Goal: Task Accomplishment & Management: Understand process/instructions

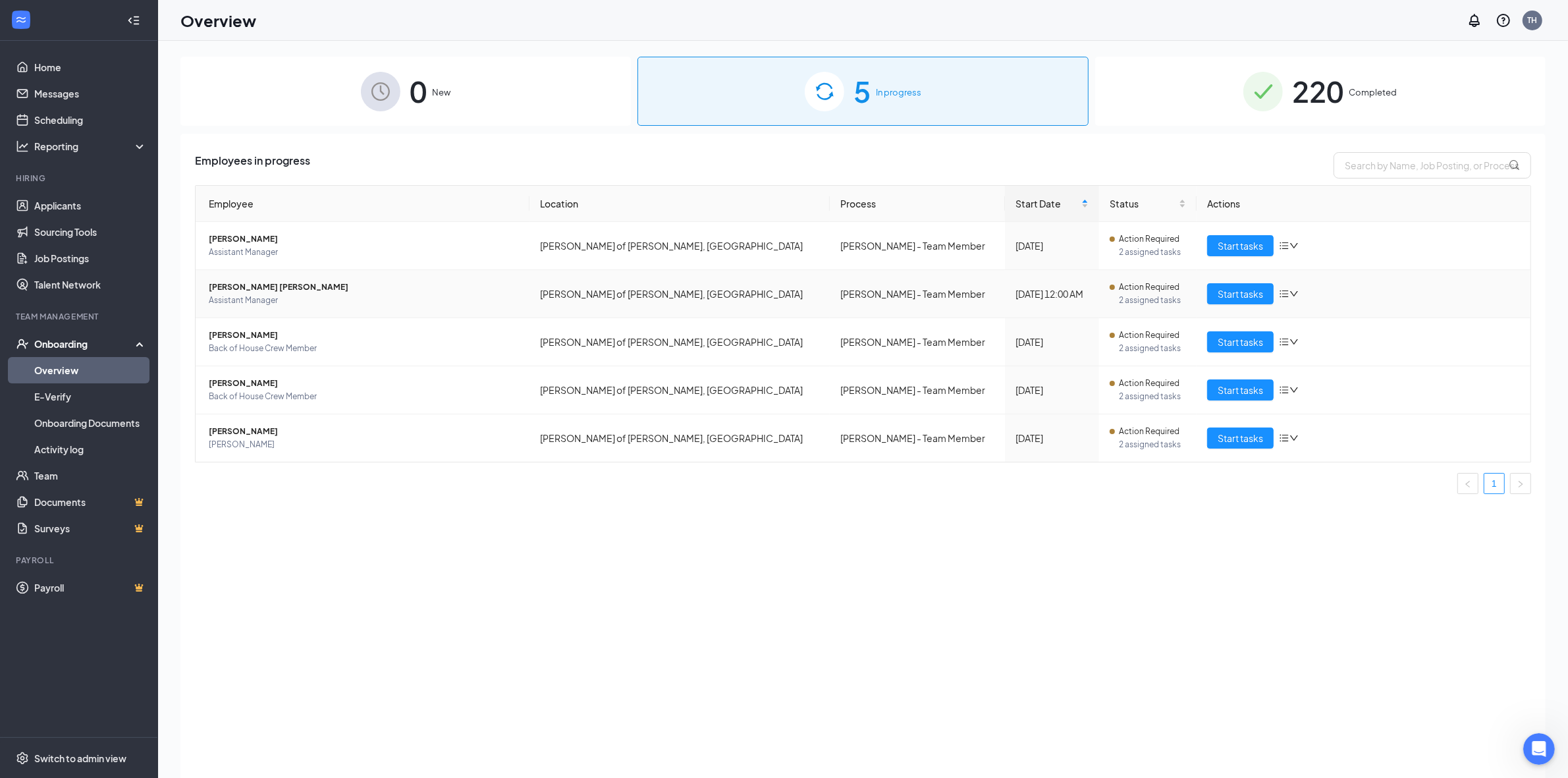
click at [238, 287] on span "[PERSON_NAME] [PERSON_NAME]" at bounding box center [364, 287] width 310 height 13
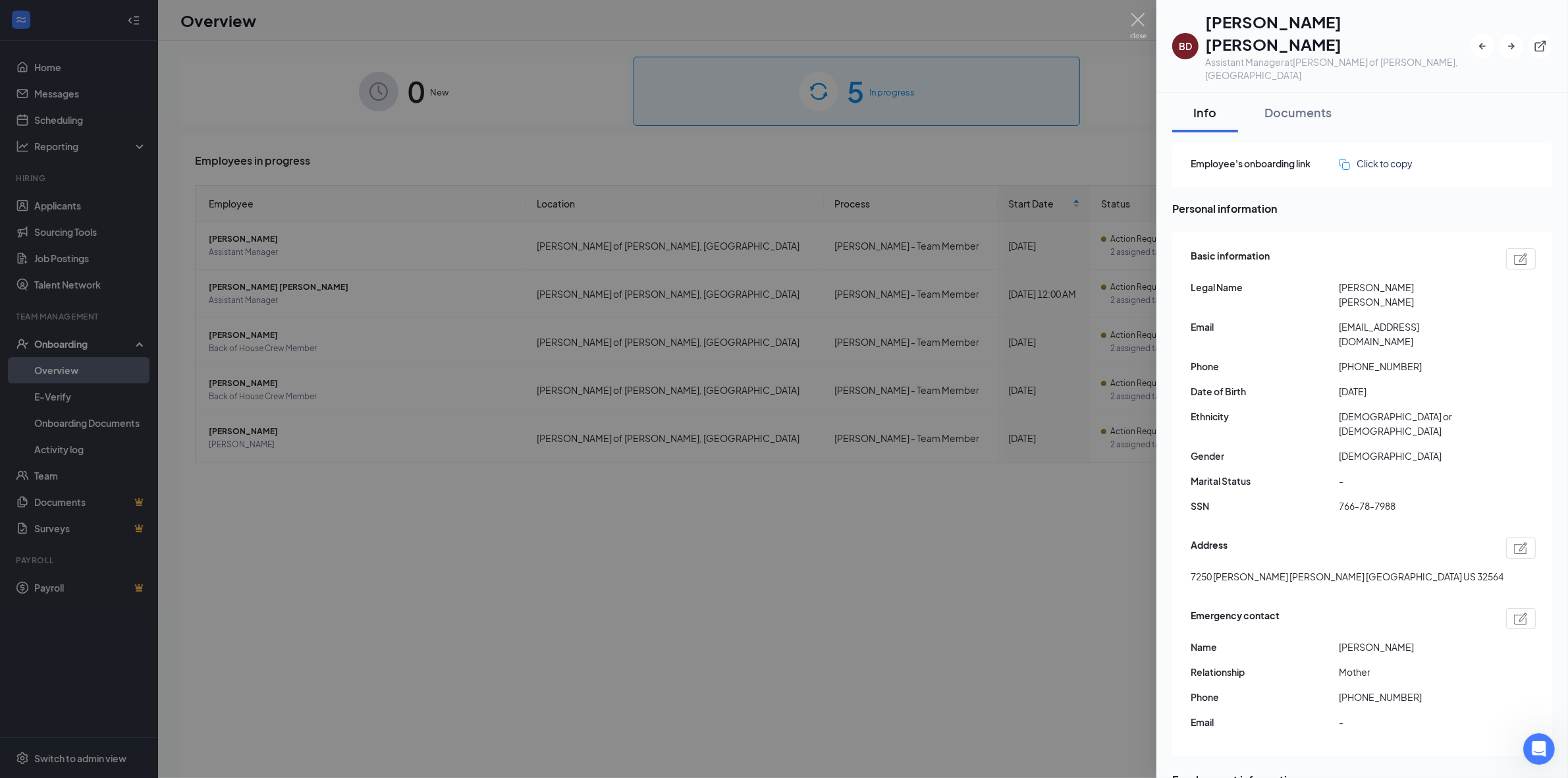
click at [478, 280] on span "[PERSON_NAME] [PERSON_NAME]" at bounding box center [1413, 294] width 148 height 29
copy span "[PERSON_NAME]"
click at [478, 280] on span "[PERSON_NAME] [PERSON_NAME]" at bounding box center [1413, 294] width 148 height 29
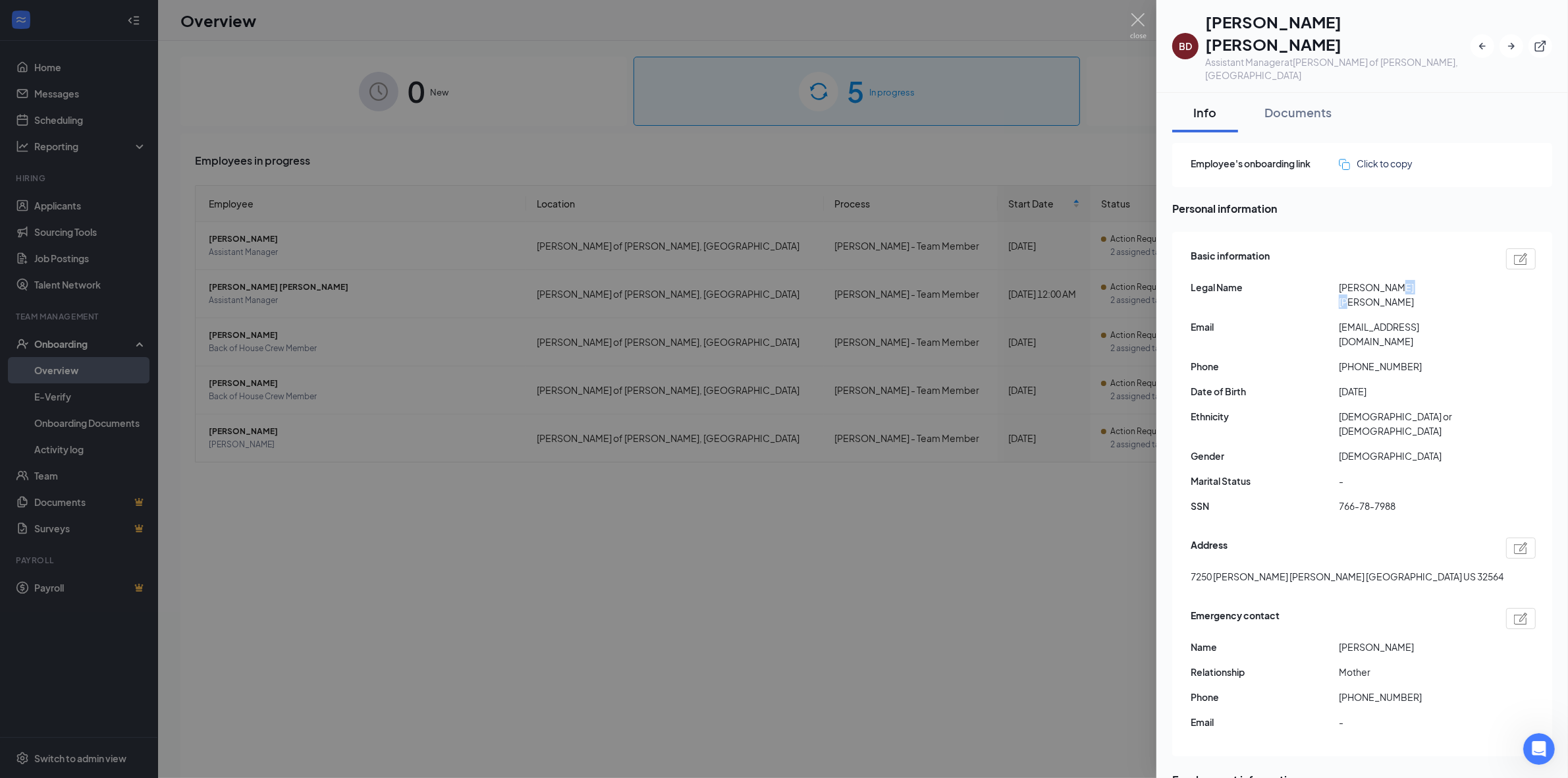
copy span "[PERSON_NAME]"
click at [478, 320] on span "[EMAIL_ADDRESS][DOMAIN_NAME]" at bounding box center [1413, 334] width 148 height 29
copy span "[EMAIL_ADDRESS][DOMAIN_NAME]"
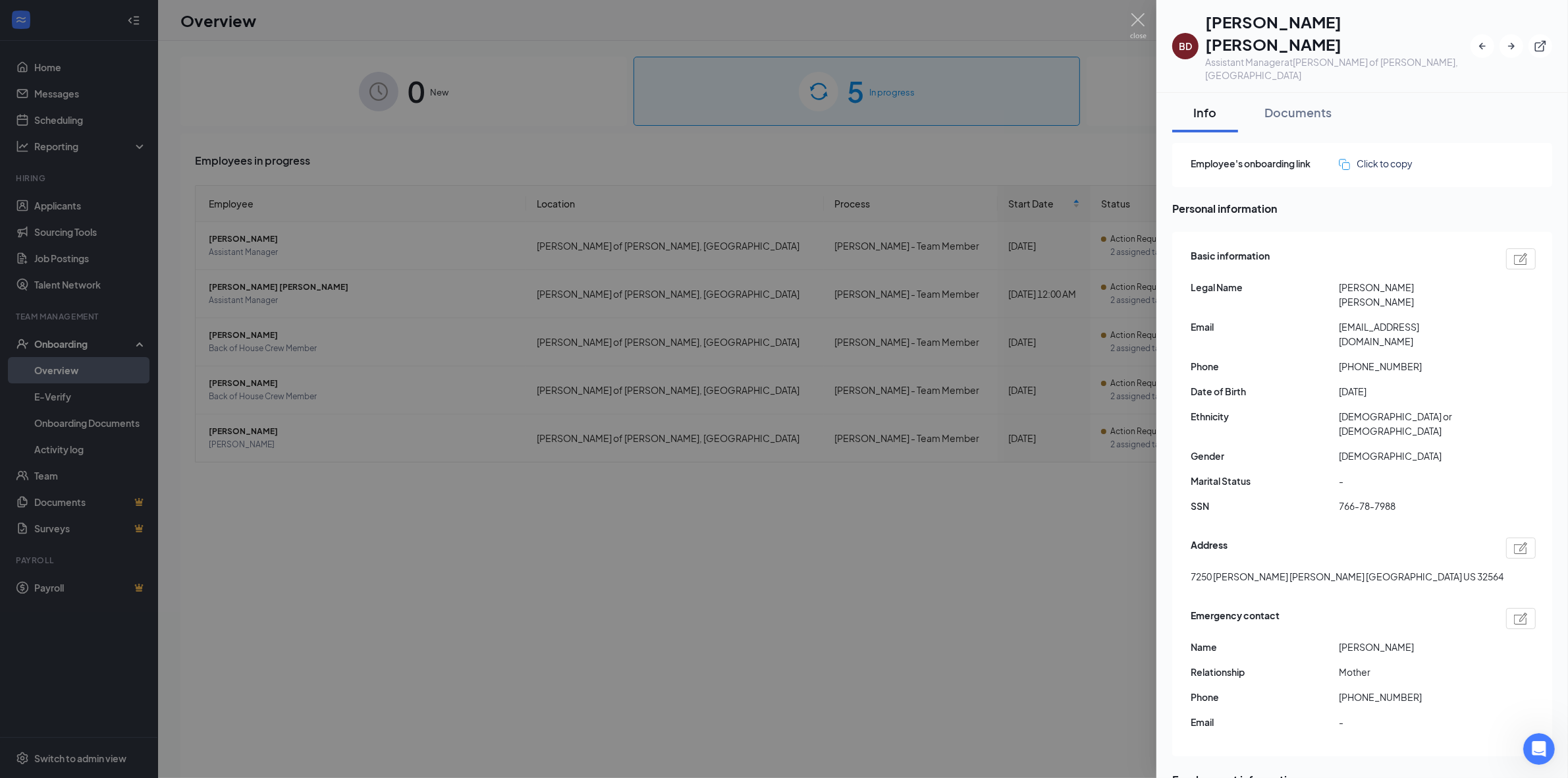
click at [478, 359] on span "[PHONE_NUMBER]" at bounding box center [1413, 366] width 148 height 14
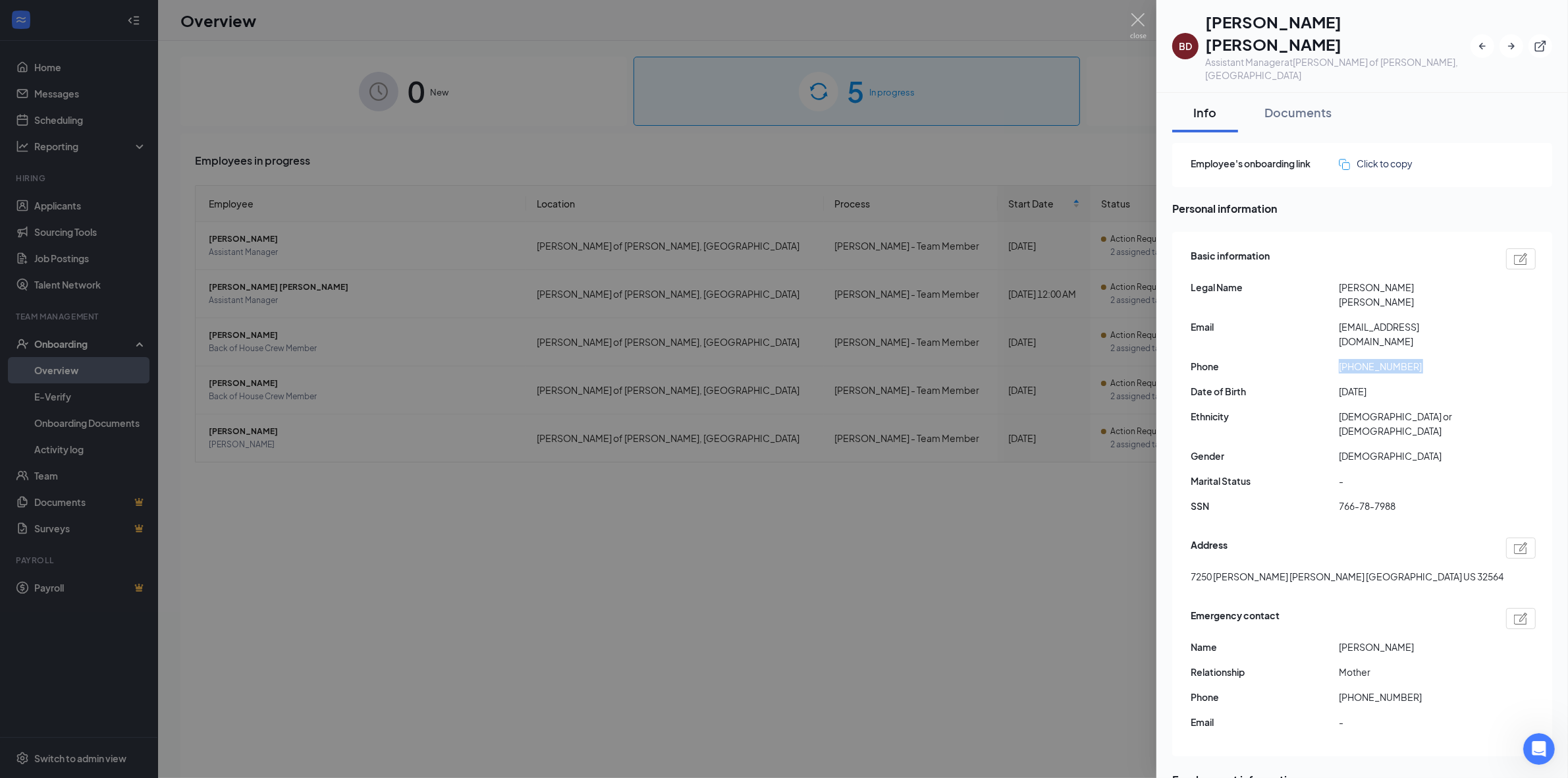
click at [478, 359] on span "[PHONE_NUMBER]" at bounding box center [1413, 366] width 148 height 14
drag, startPoint x: 1355, startPoint y: 302, endPoint x: 1436, endPoint y: 307, distance: 81.2
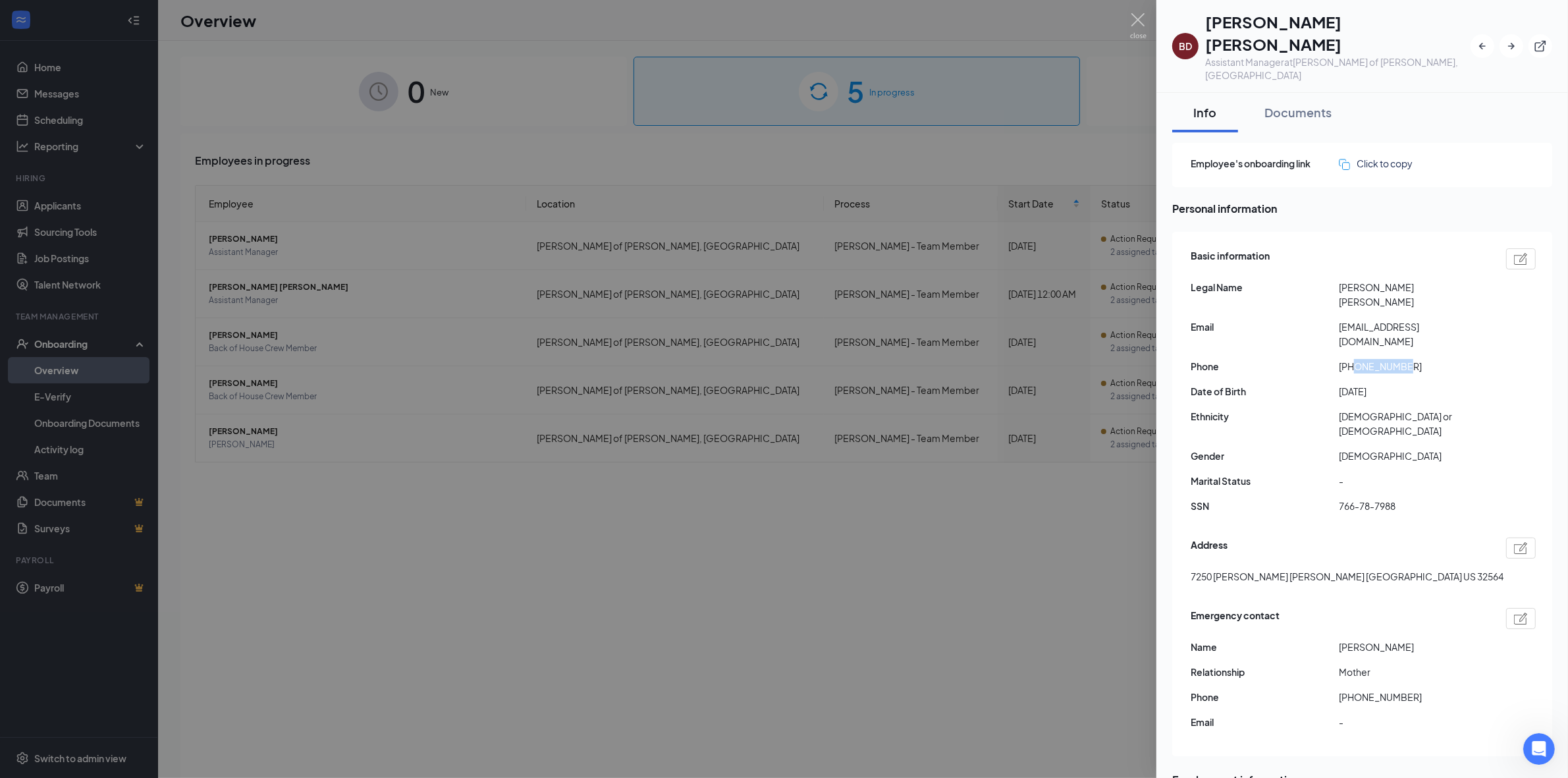
click at [478, 359] on span "[PHONE_NUMBER]" at bounding box center [1413, 366] width 148 height 14
drag, startPoint x: 1351, startPoint y: 302, endPoint x: 1420, endPoint y: 305, distance: 69.1
click at [478, 359] on span "[PHONE_NUMBER]" at bounding box center [1413, 366] width 148 height 14
copy span "8503468662"
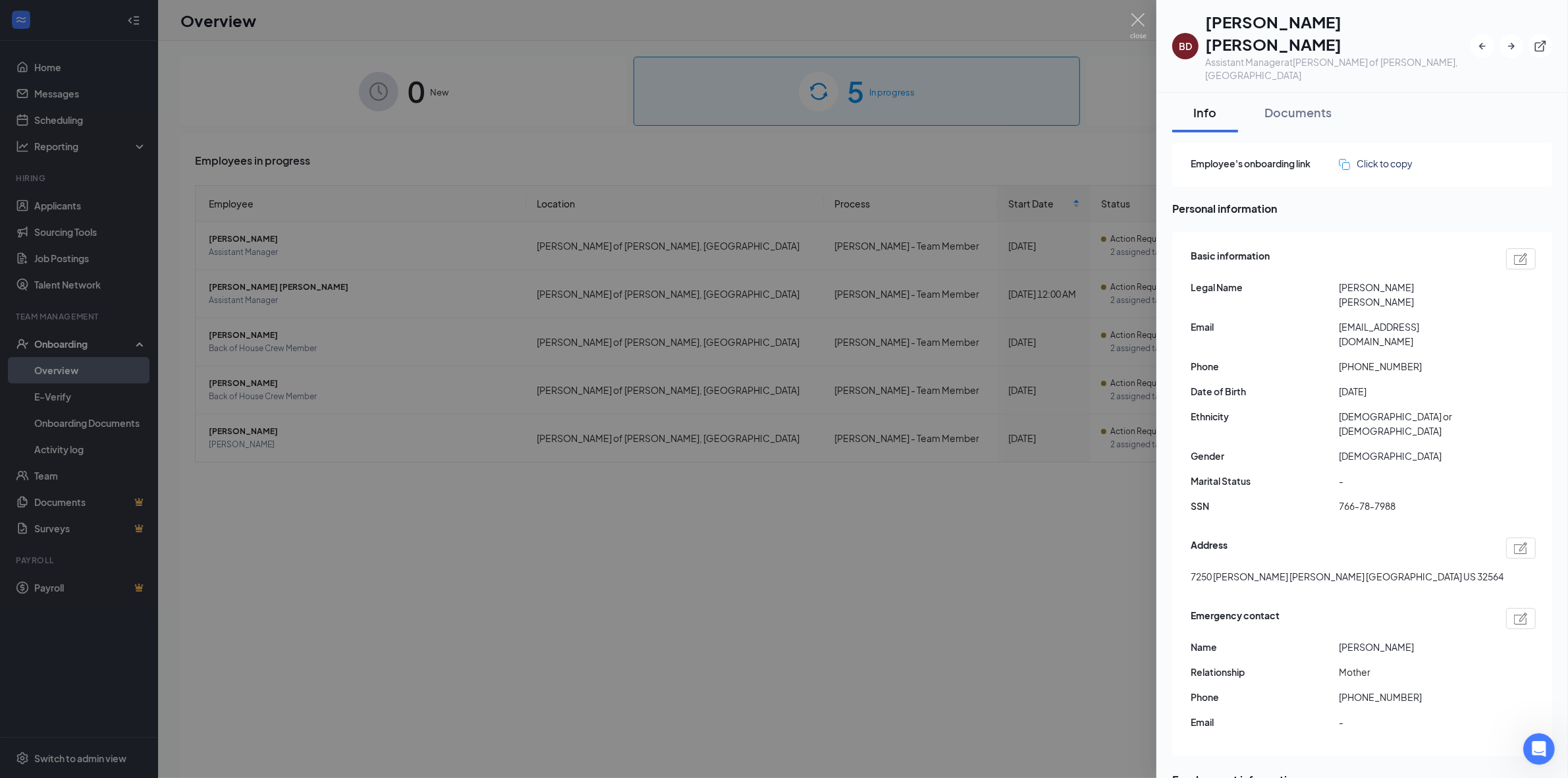
drag, startPoint x: 1340, startPoint y: 324, endPoint x: 1350, endPoint y: 324, distance: 10.0
click at [478, 384] on span "[DATE]" at bounding box center [1413, 391] width 148 height 14
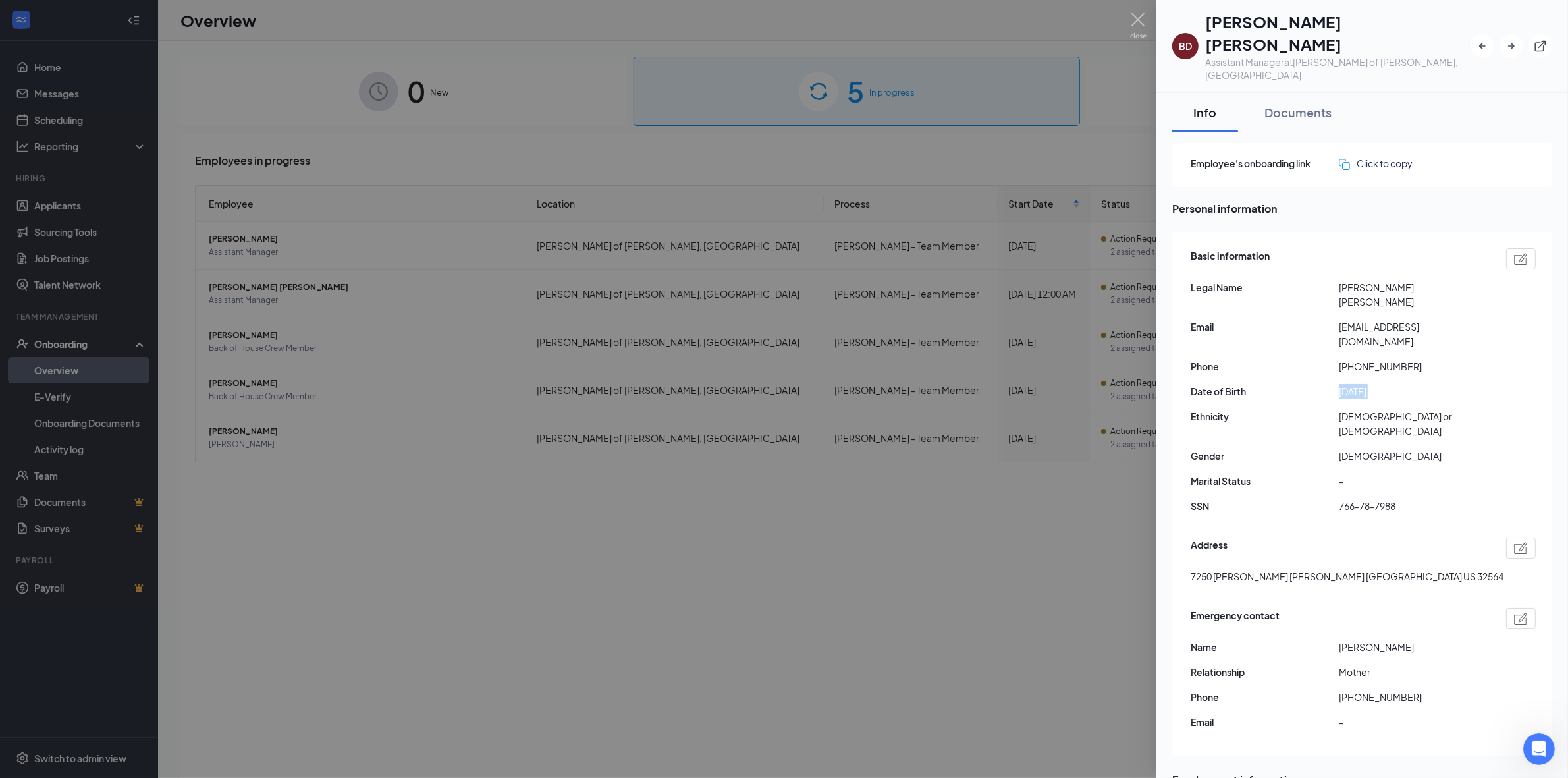
copy span "[DATE]"
click at [223, 272] on div at bounding box center [784, 389] width 1568 height 778
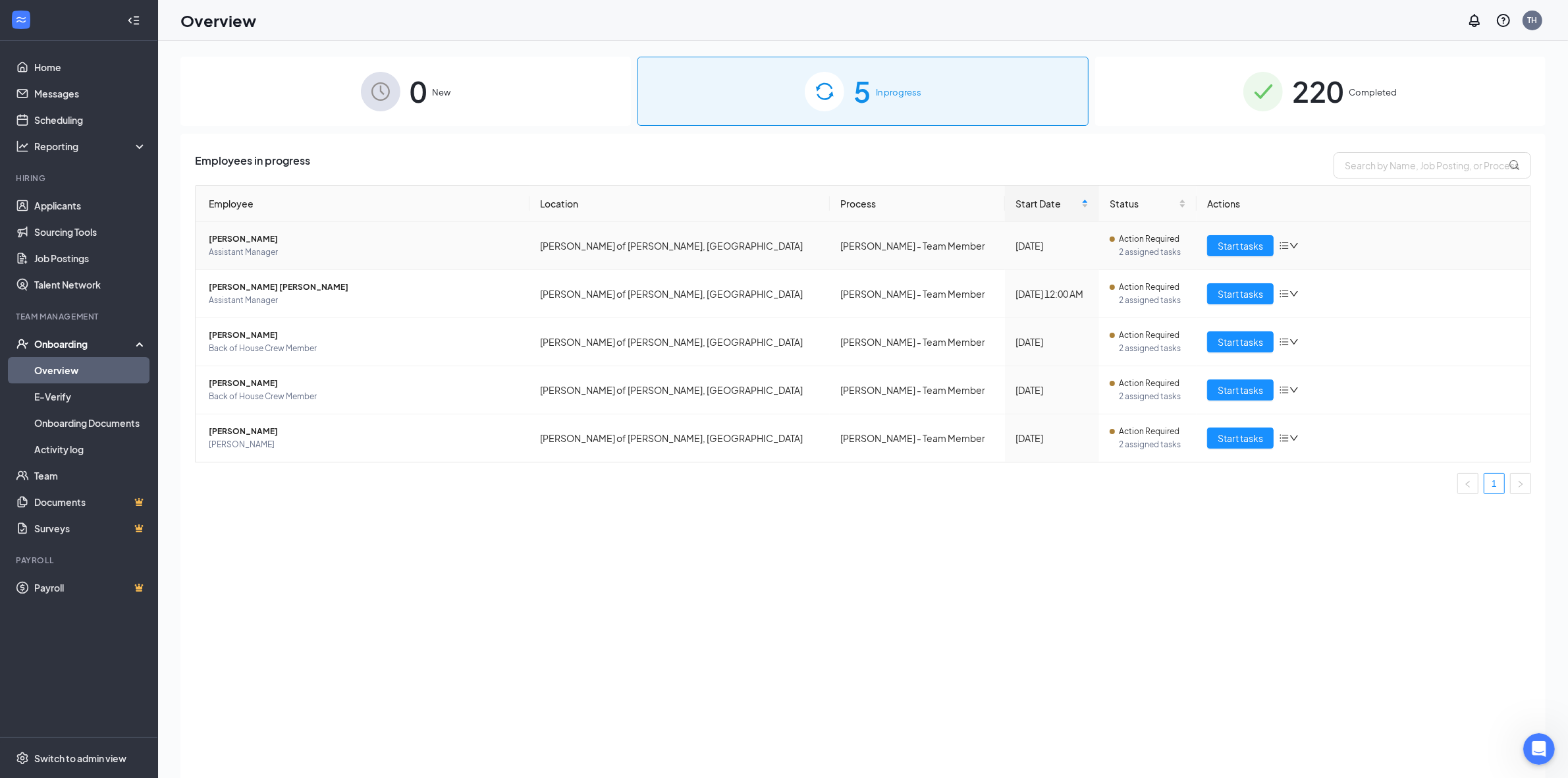
click at [238, 236] on span "[PERSON_NAME]" at bounding box center [364, 239] width 310 height 13
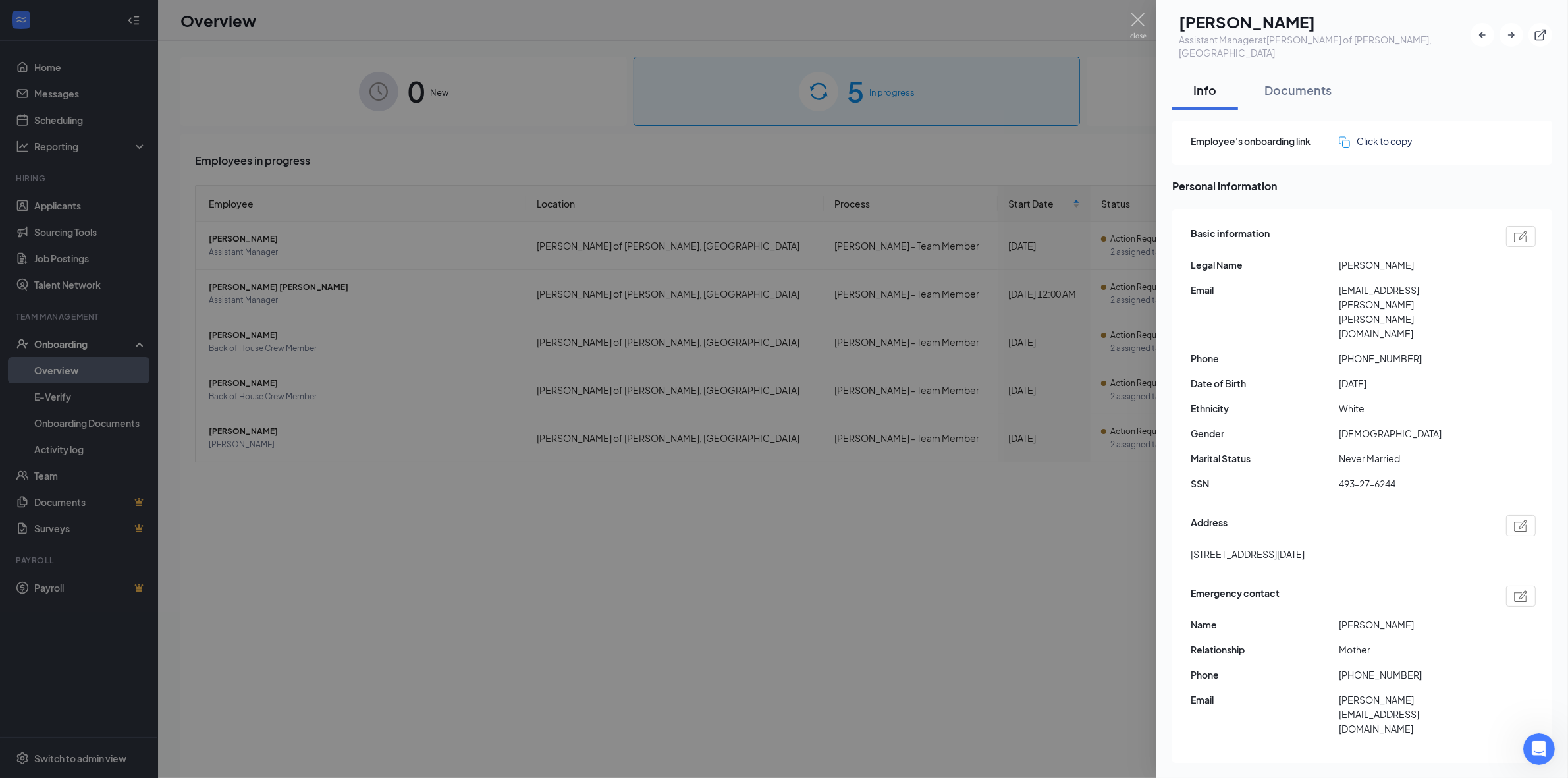
click at [478, 574] on div at bounding box center [784, 389] width 1568 height 778
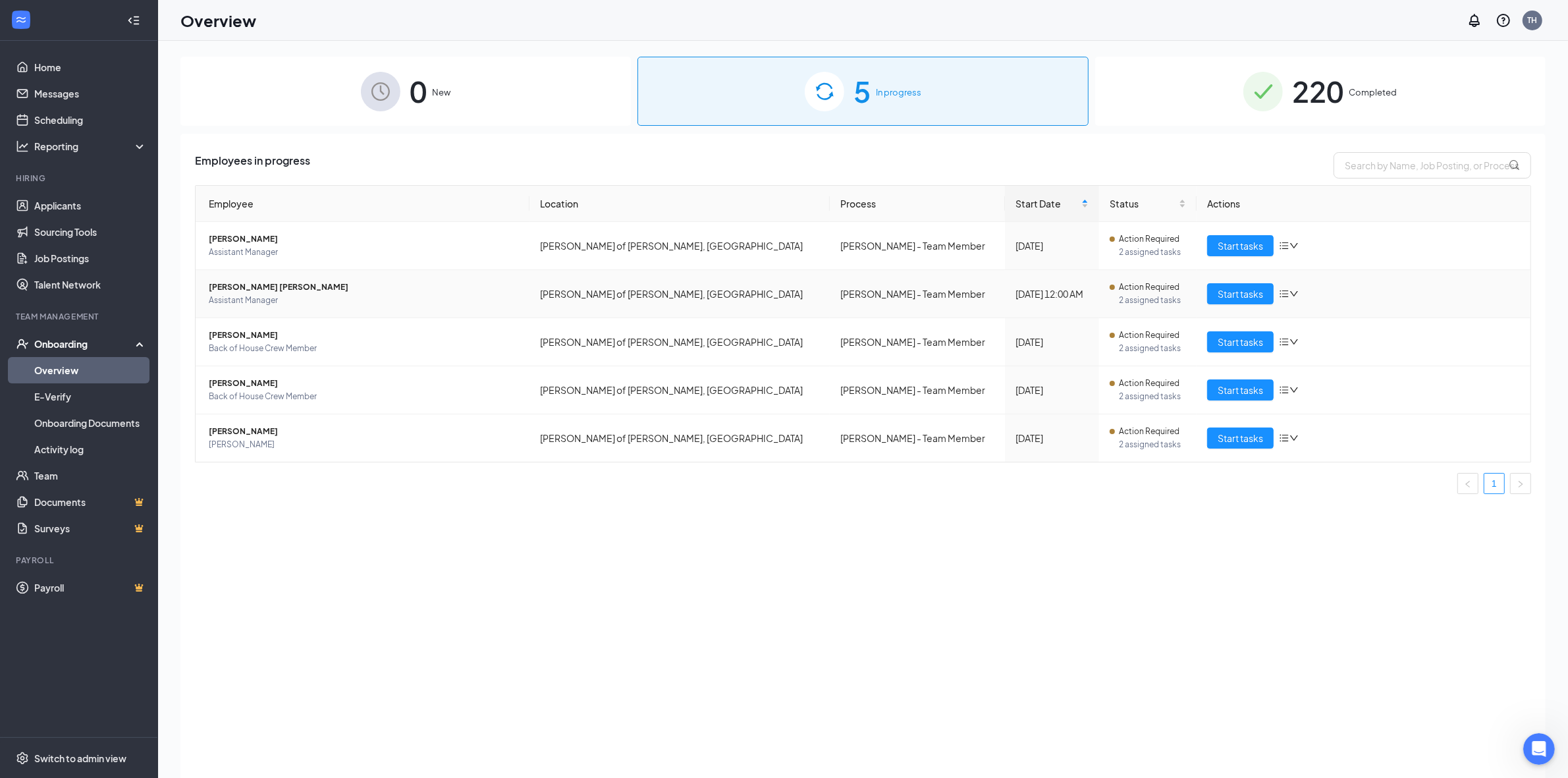
click at [219, 282] on span "[PERSON_NAME] [PERSON_NAME]" at bounding box center [364, 287] width 310 height 13
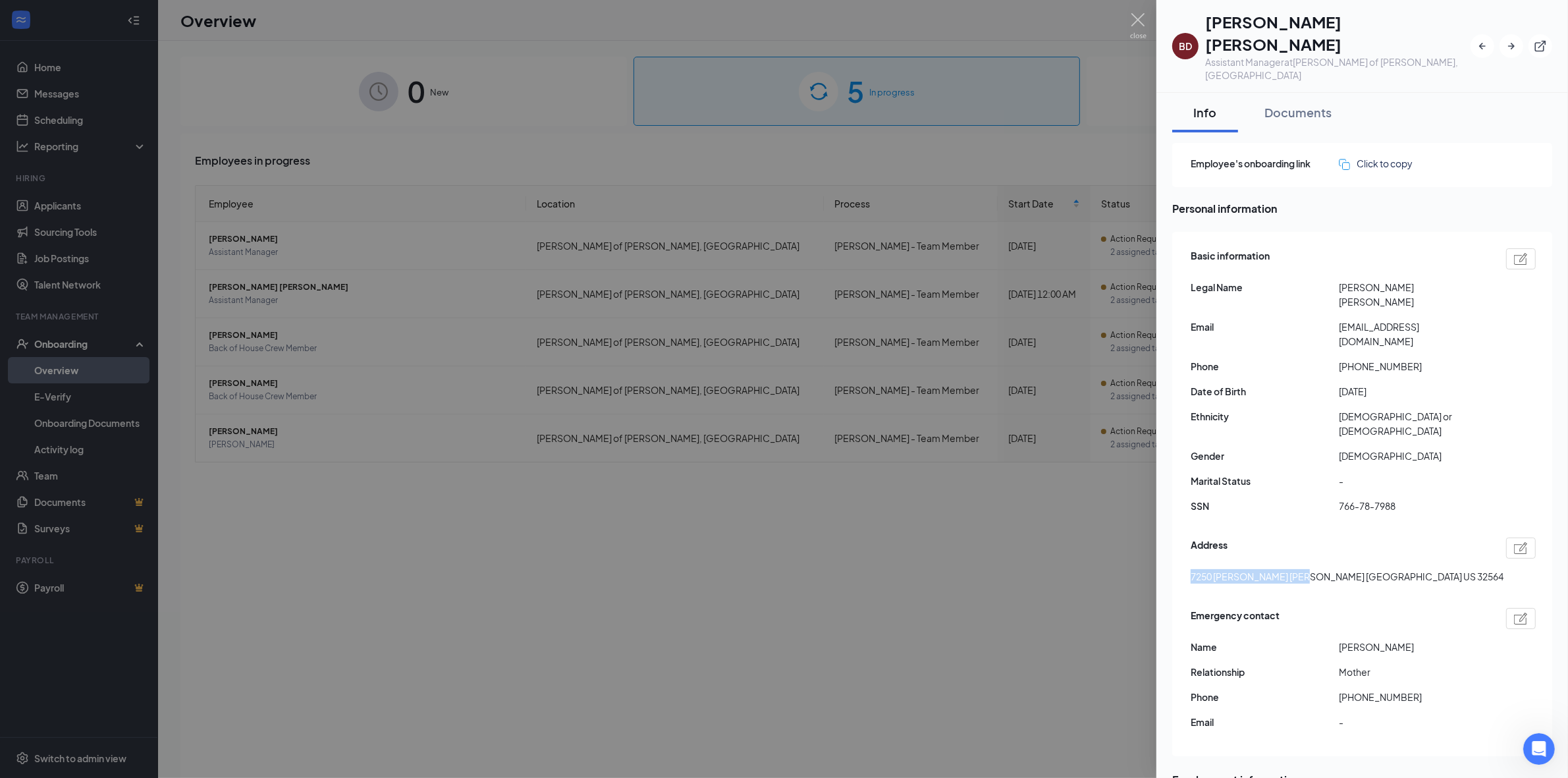
drag, startPoint x: 1188, startPoint y: 499, endPoint x: 1297, endPoint y: 506, distance: 109.2
click at [478, 506] on div "Basic information Legal Name [PERSON_NAME] [PERSON_NAME] Email [EMAIL_ADDRESS][…" at bounding box center [1363, 494] width 380 height 524
click at [478, 570] on span "7250 [PERSON_NAME] [PERSON_NAME] [GEOGRAPHIC_DATA] US 32564" at bounding box center [1347, 577] width 313 height 14
drag, startPoint x: 1196, startPoint y: 499, endPoint x: 1204, endPoint y: 499, distance: 8.0
click at [478, 570] on span "7250 [PERSON_NAME] [PERSON_NAME] [GEOGRAPHIC_DATA] US 32564" at bounding box center [1347, 577] width 313 height 14
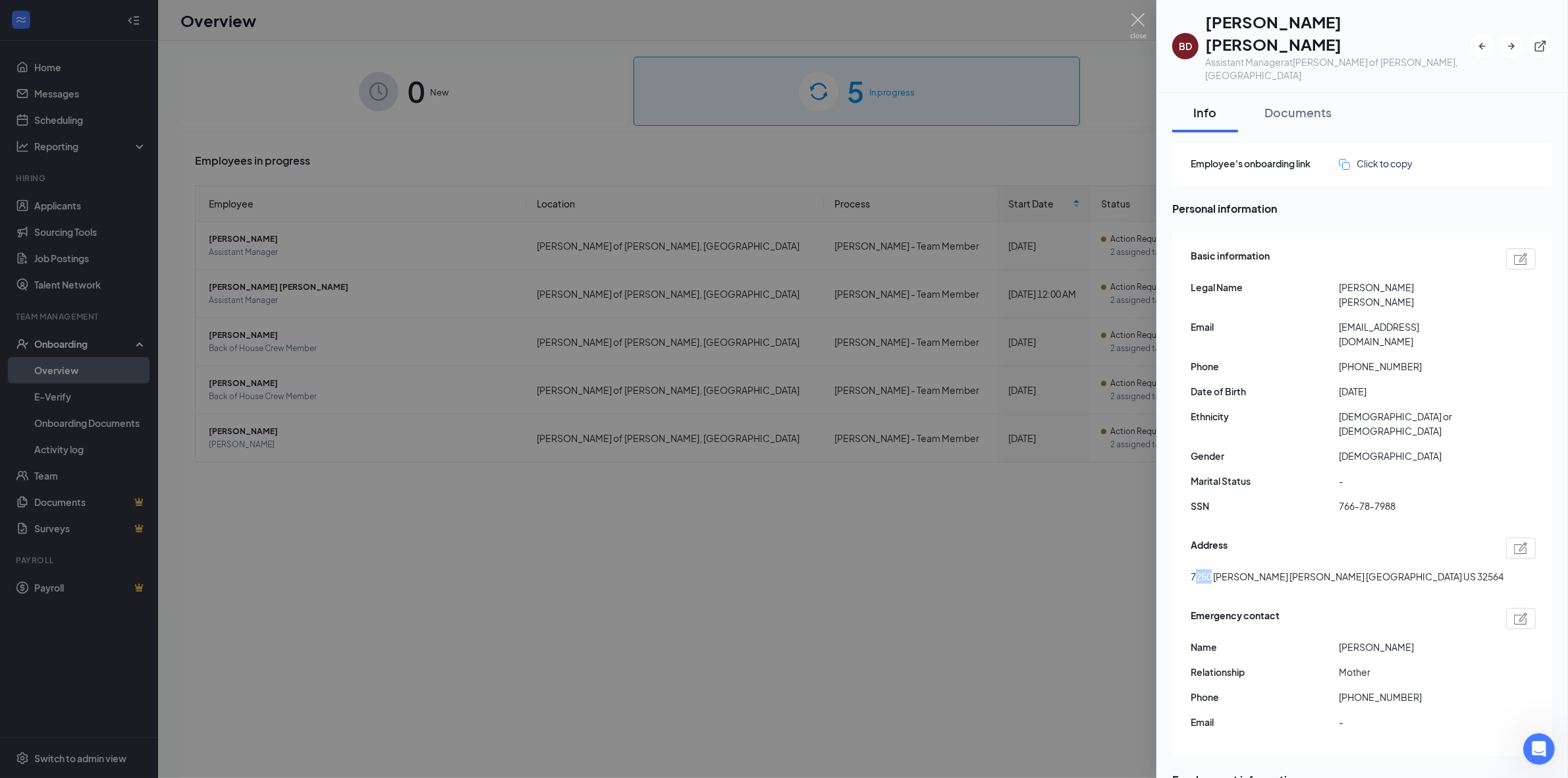
click at [478, 570] on span "7250 [PERSON_NAME] [PERSON_NAME] [GEOGRAPHIC_DATA] US 32564" at bounding box center [1347, 577] width 313 height 14
drag, startPoint x: 1194, startPoint y: 499, endPoint x: 1264, endPoint y: 504, distance: 70.2
click at [478, 570] on span "7250 [PERSON_NAME] [PERSON_NAME] [GEOGRAPHIC_DATA] US 32564" at bounding box center [1347, 577] width 313 height 14
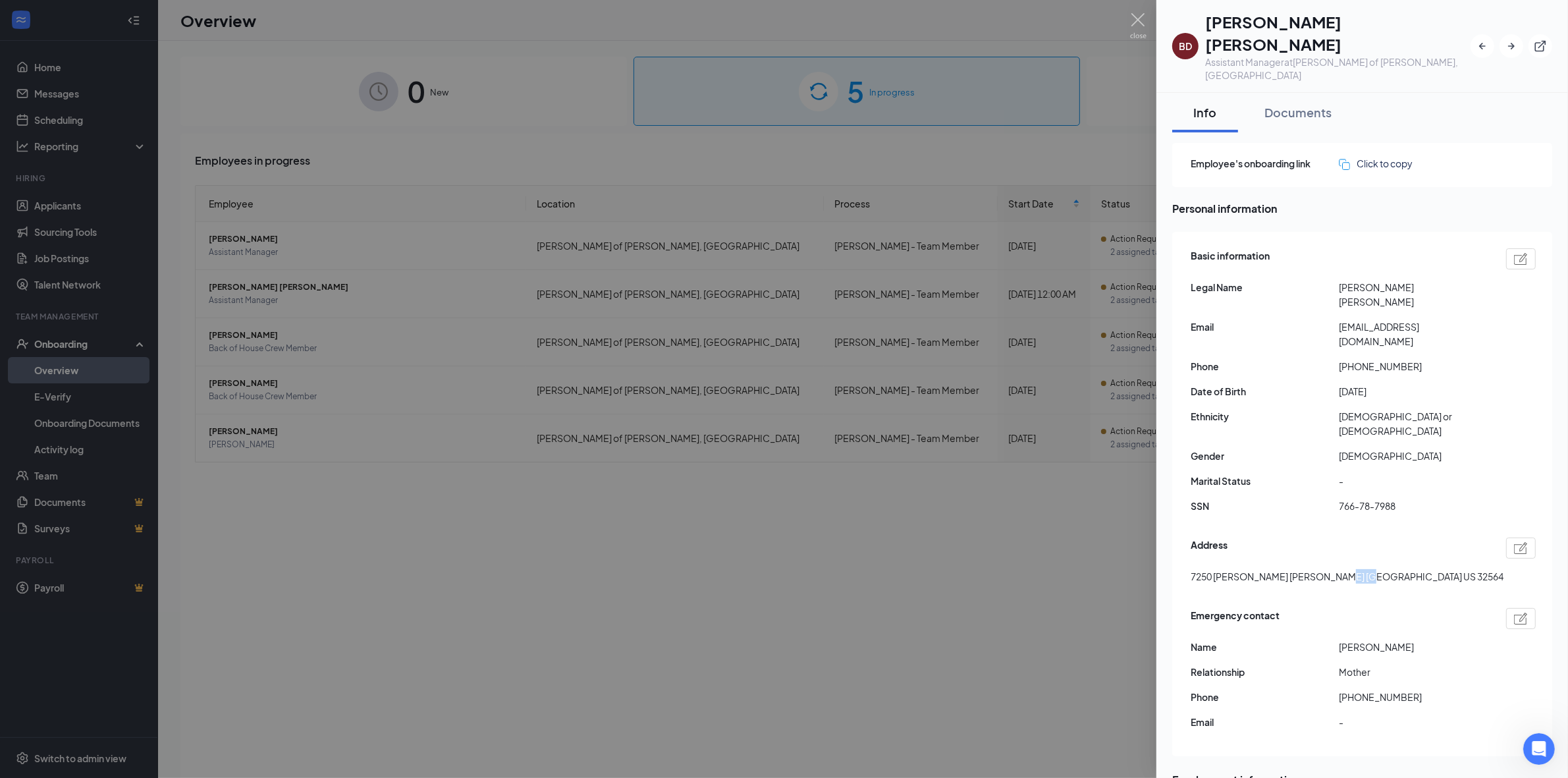
copy span "32564"
drag, startPoint x: 1364, startPoint y: 574, endPoint x: 1352, endPoint y: 573, distance: 12.0
click at [478, 640] on span "[PERSON_NAME]" at bounding box center [1413, 647] width 148 height 14
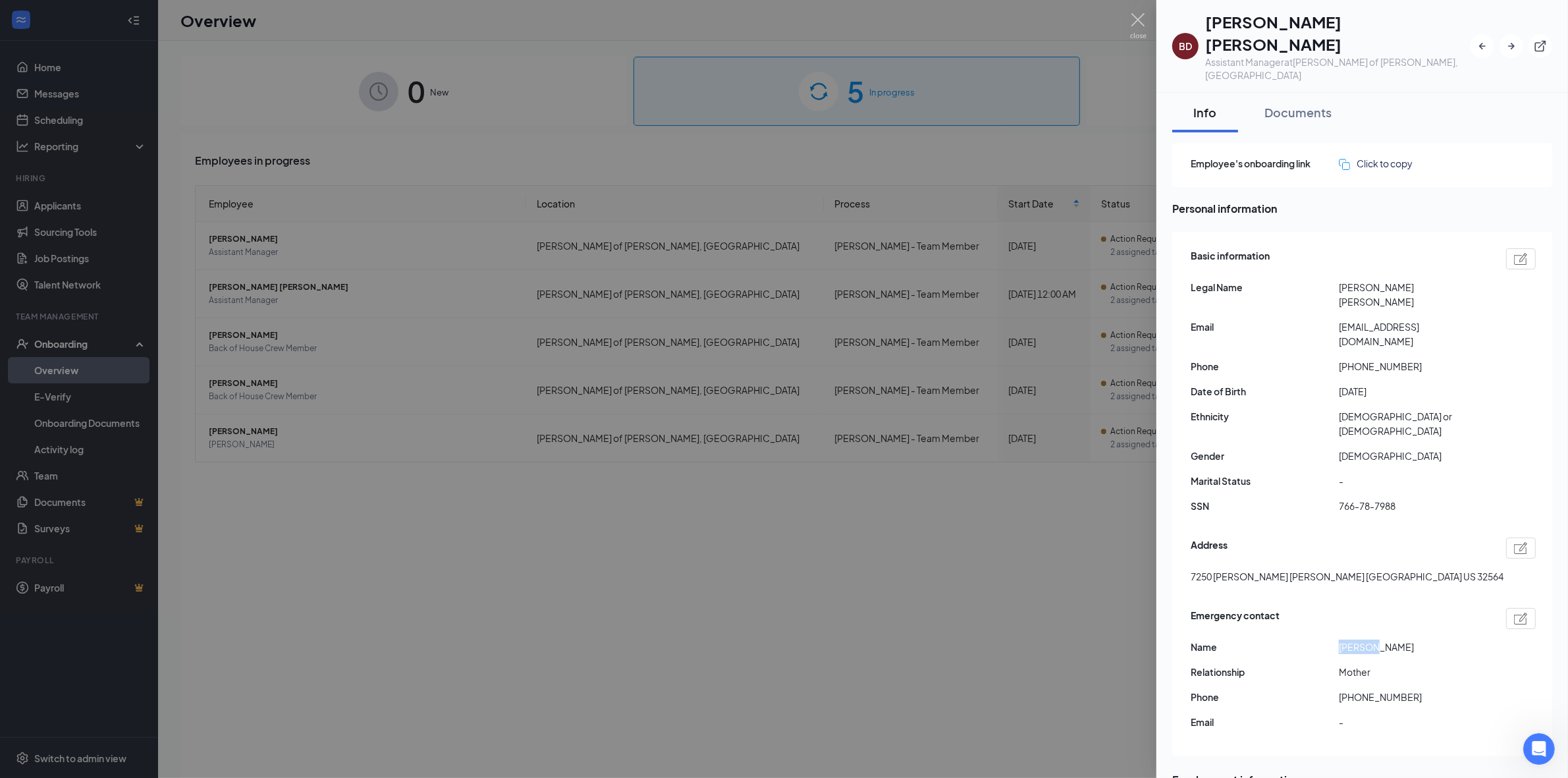
copy span "[PERSON_NAME]"
click at [478, 690] on span "[PHONE_NUMBER]" at bounding box center [1413, 697] width 148 height 14
copy span "18505161062"
click at [478, 630] on div "Emergency contact Name [PERSON_NAME] Relationship Mother Phone [PHONE_NUMBER] E…" at bounding box center [1363, 673] width 345 height 135
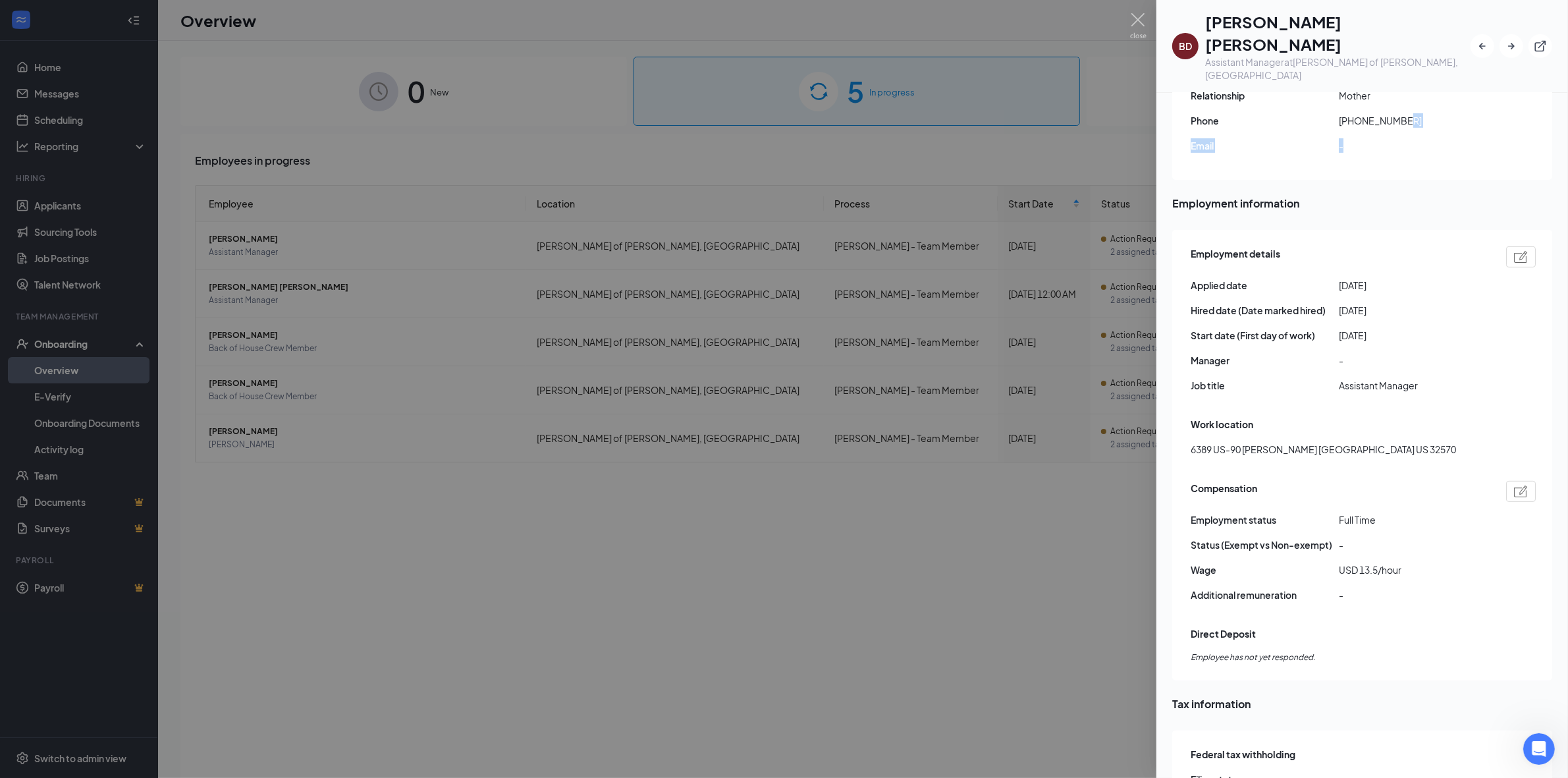
scroll to position [494, 0]
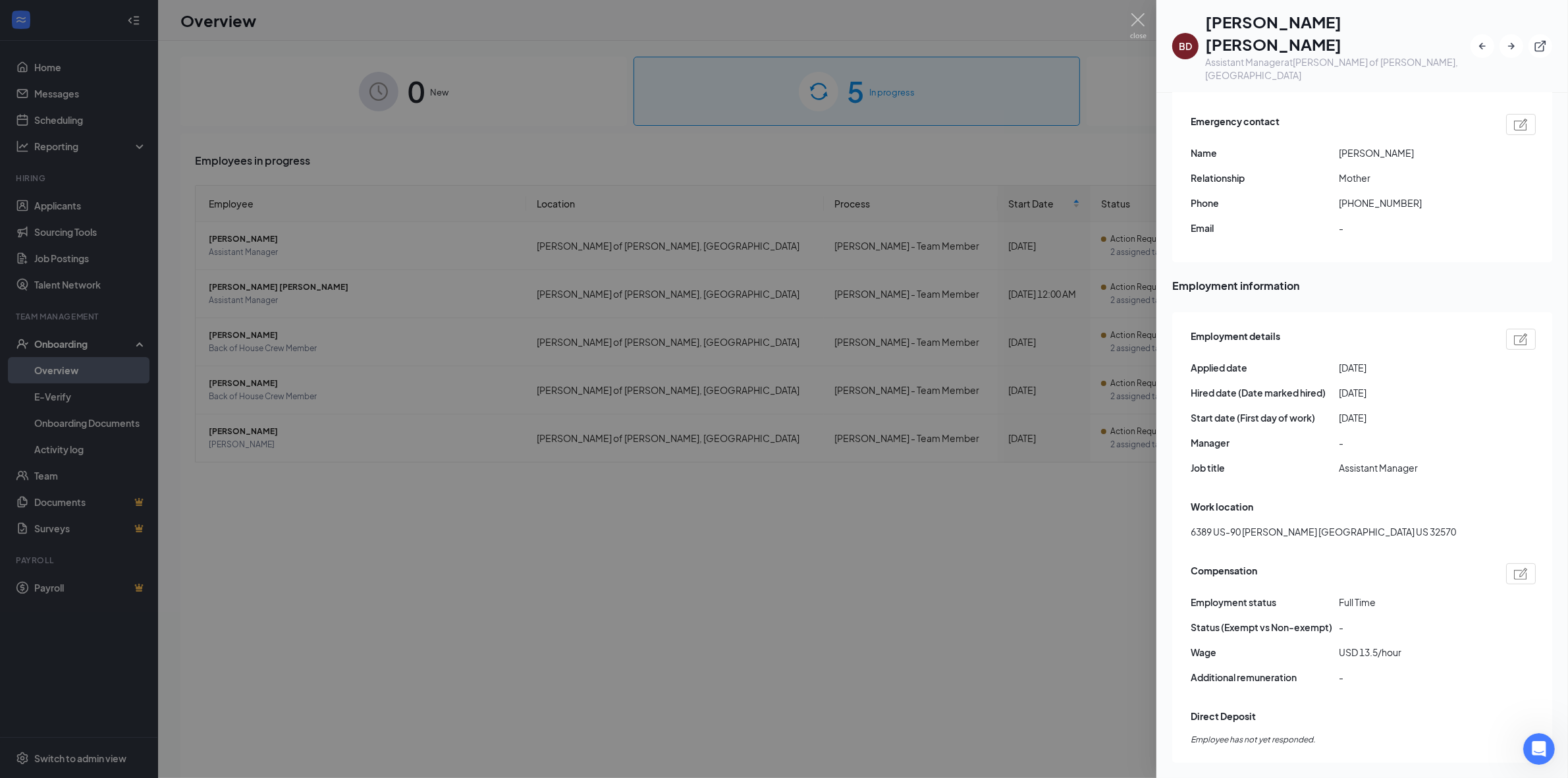
click at [453, 453] on div at bounding box center [784, 389] width 1568 height 778
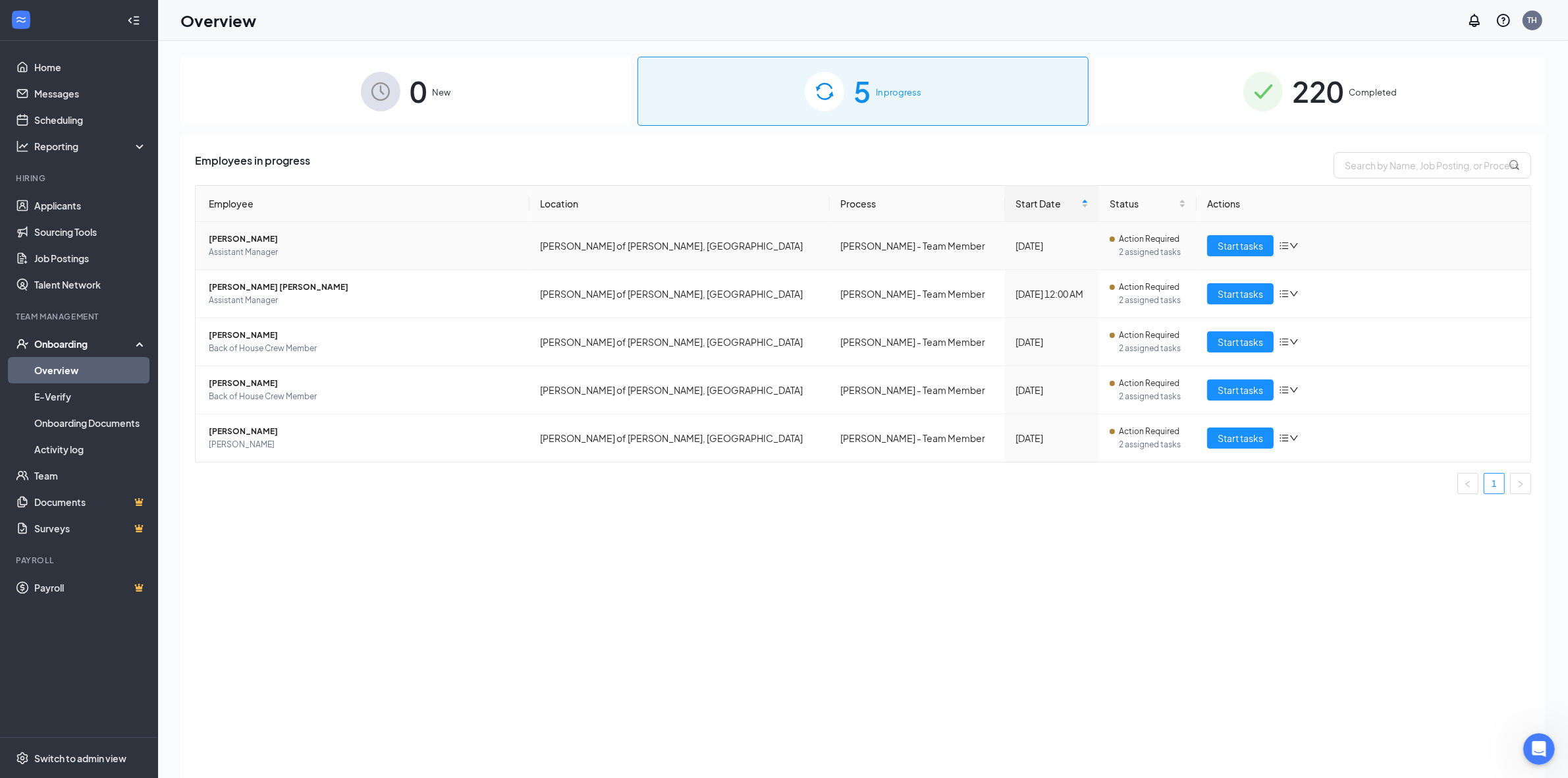
click at [228, 241] on span "[PERSON_NAME]" at bounding box center [364, 239] width 310 height 13
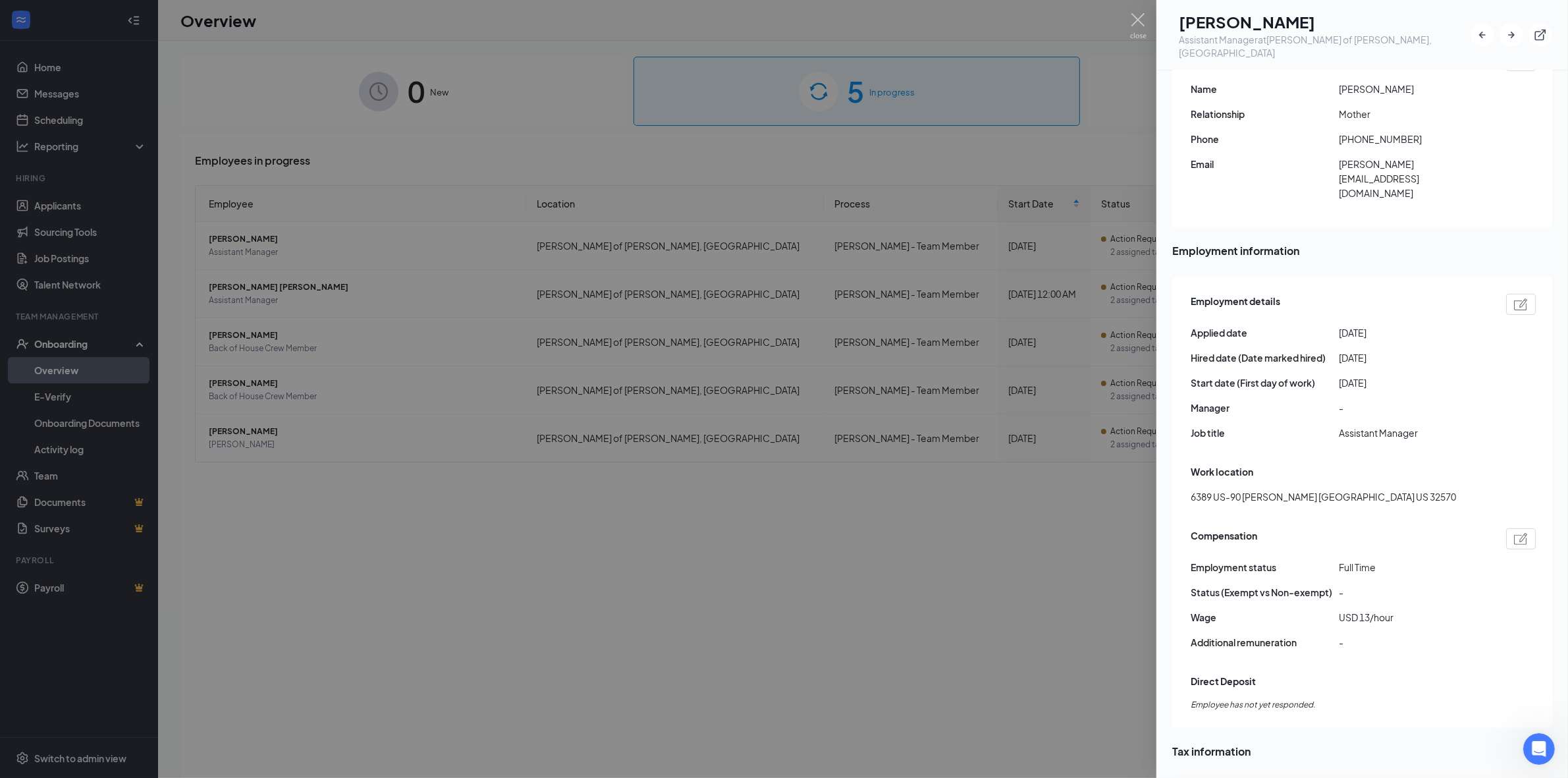
scroll to position [577, 0]
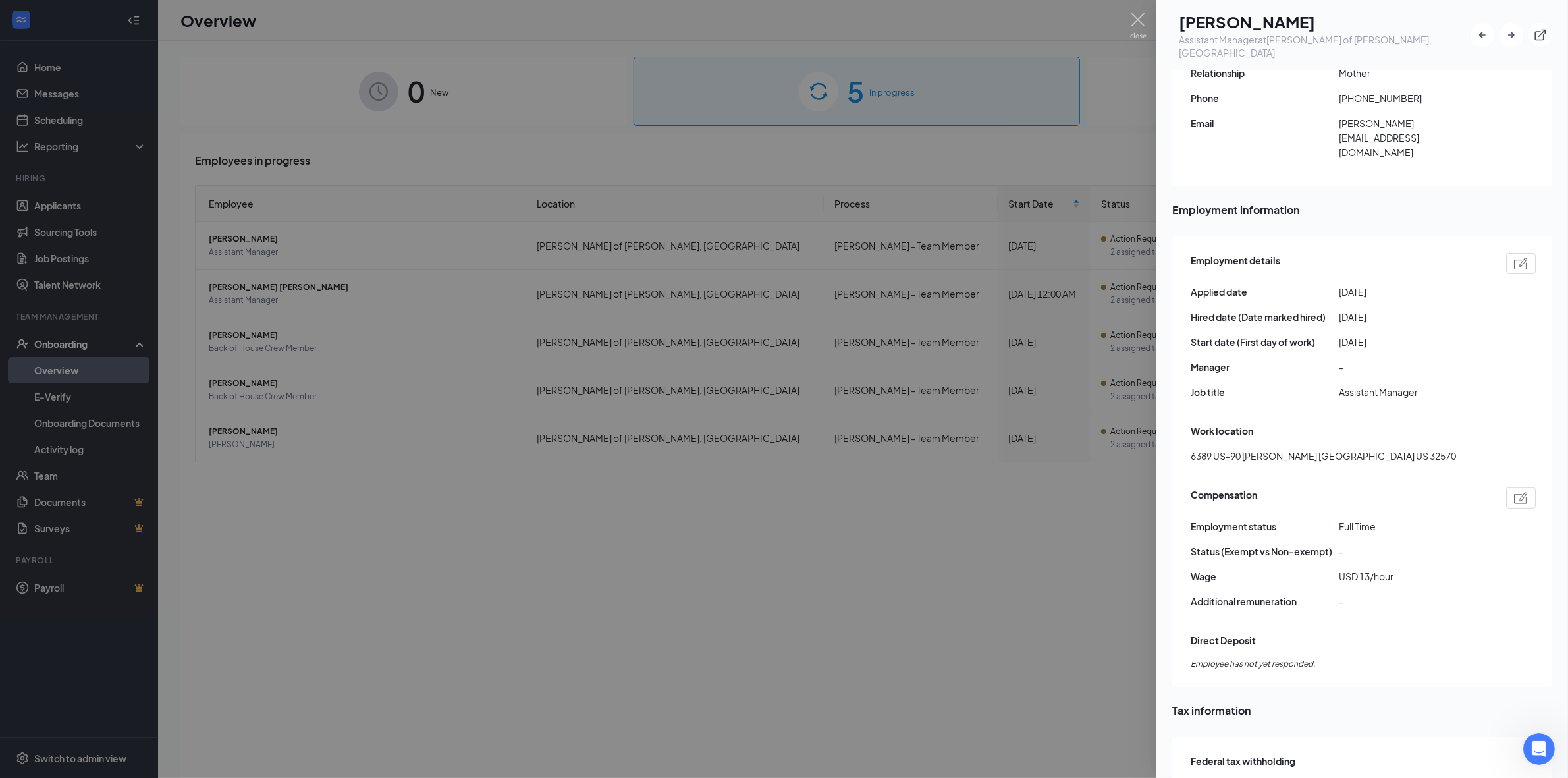
click at [478, 555] on div at bounding box center [784, 389] width 1568 height 778
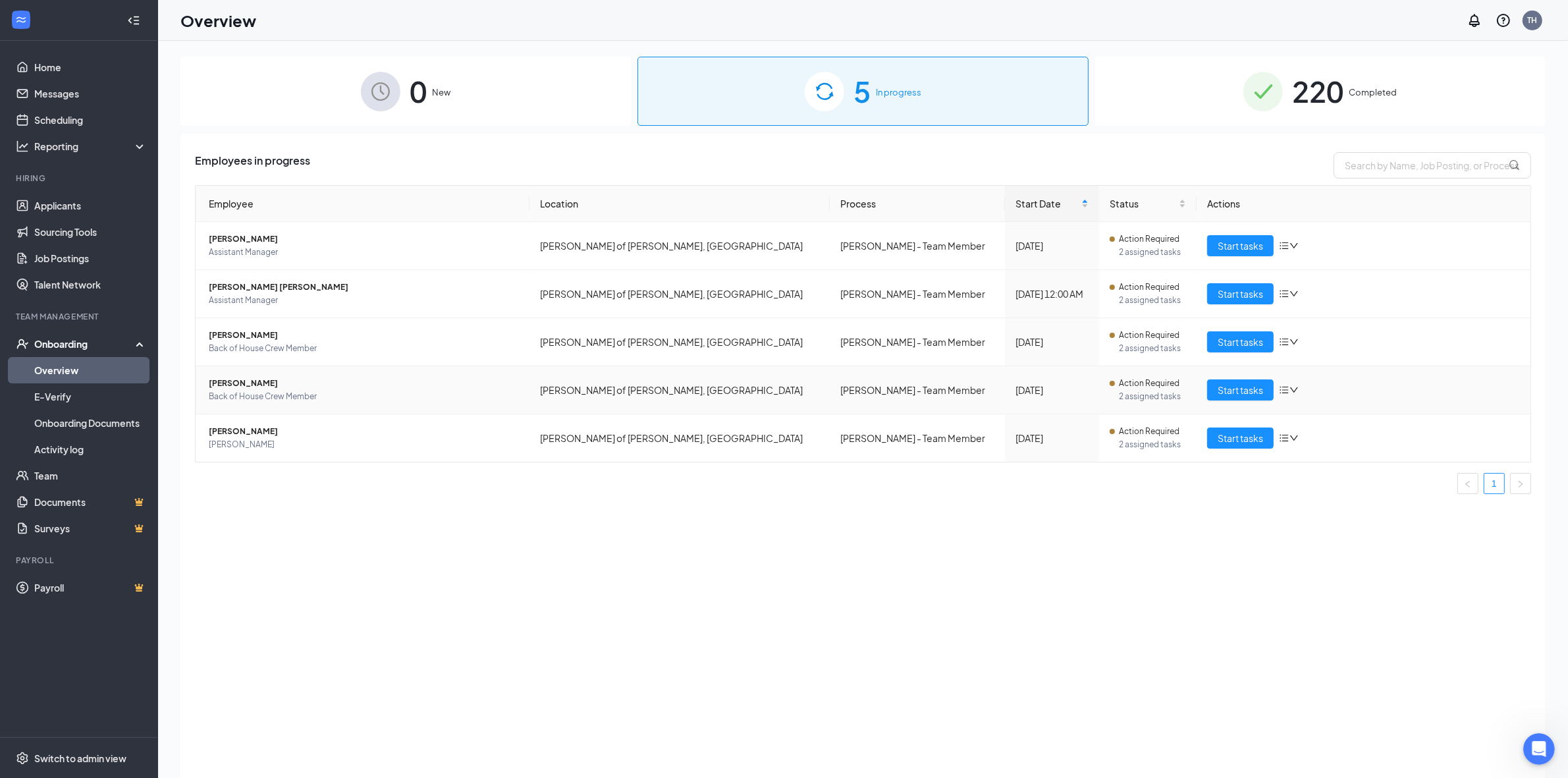
click at [242, 383] on span "[PERSON_NAME]" at bounding box center [364, 383] width 310 height 13
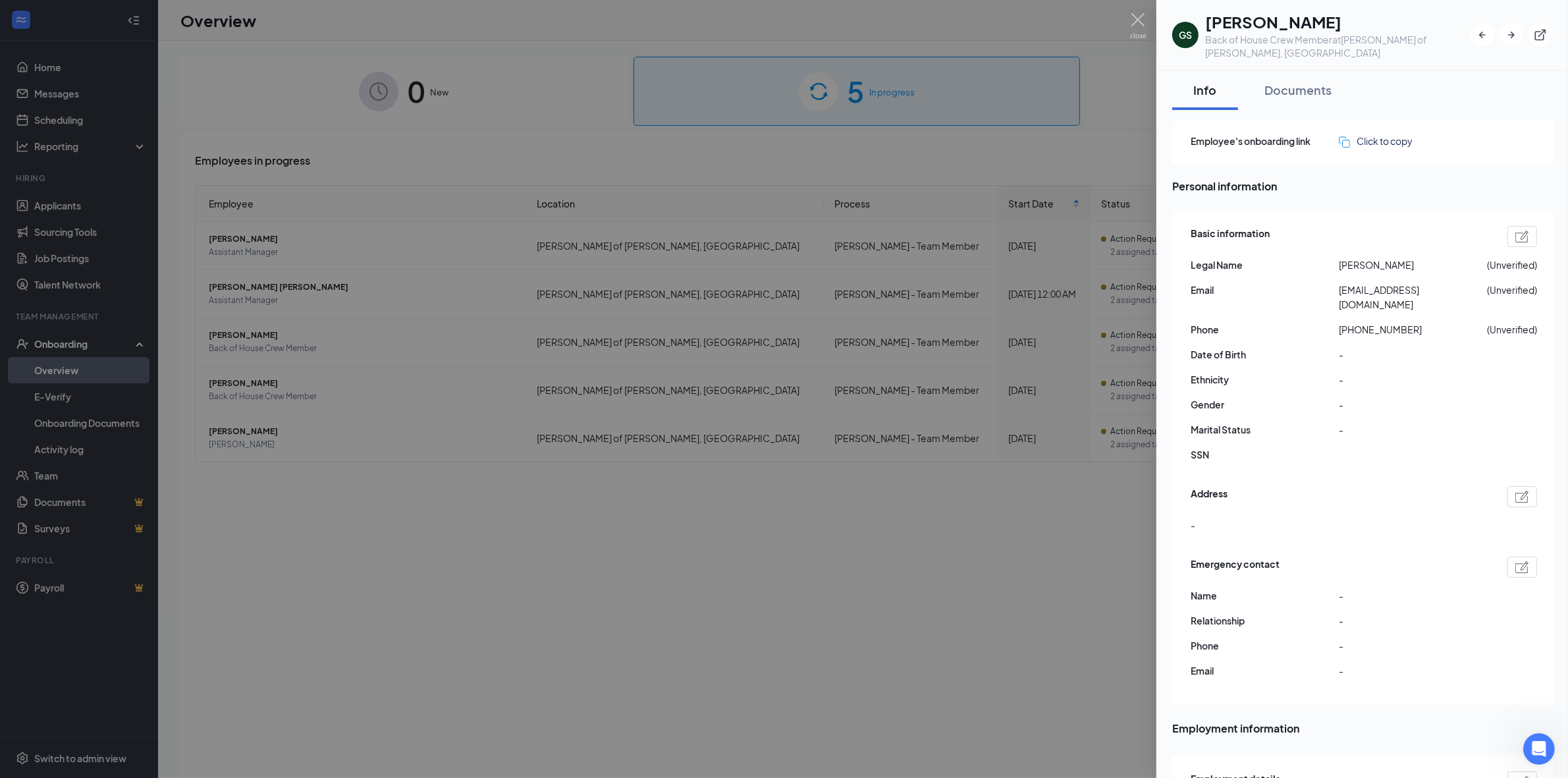
click at [478, 509] on div at bounding box center [784, 389] width 1568 height 778
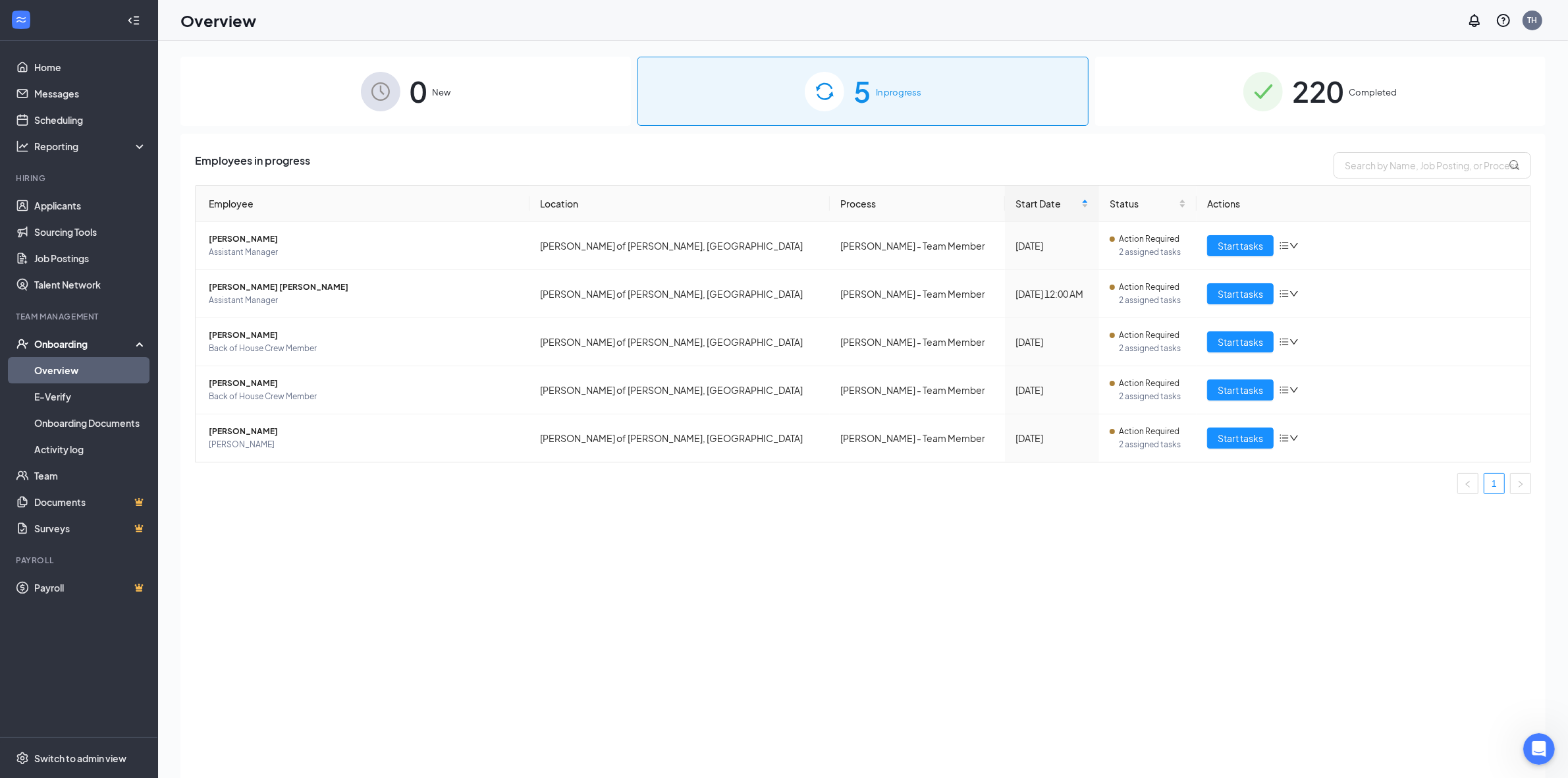
click at [478, 79] on img at bounding box center [1263, 91] width 39 height 39
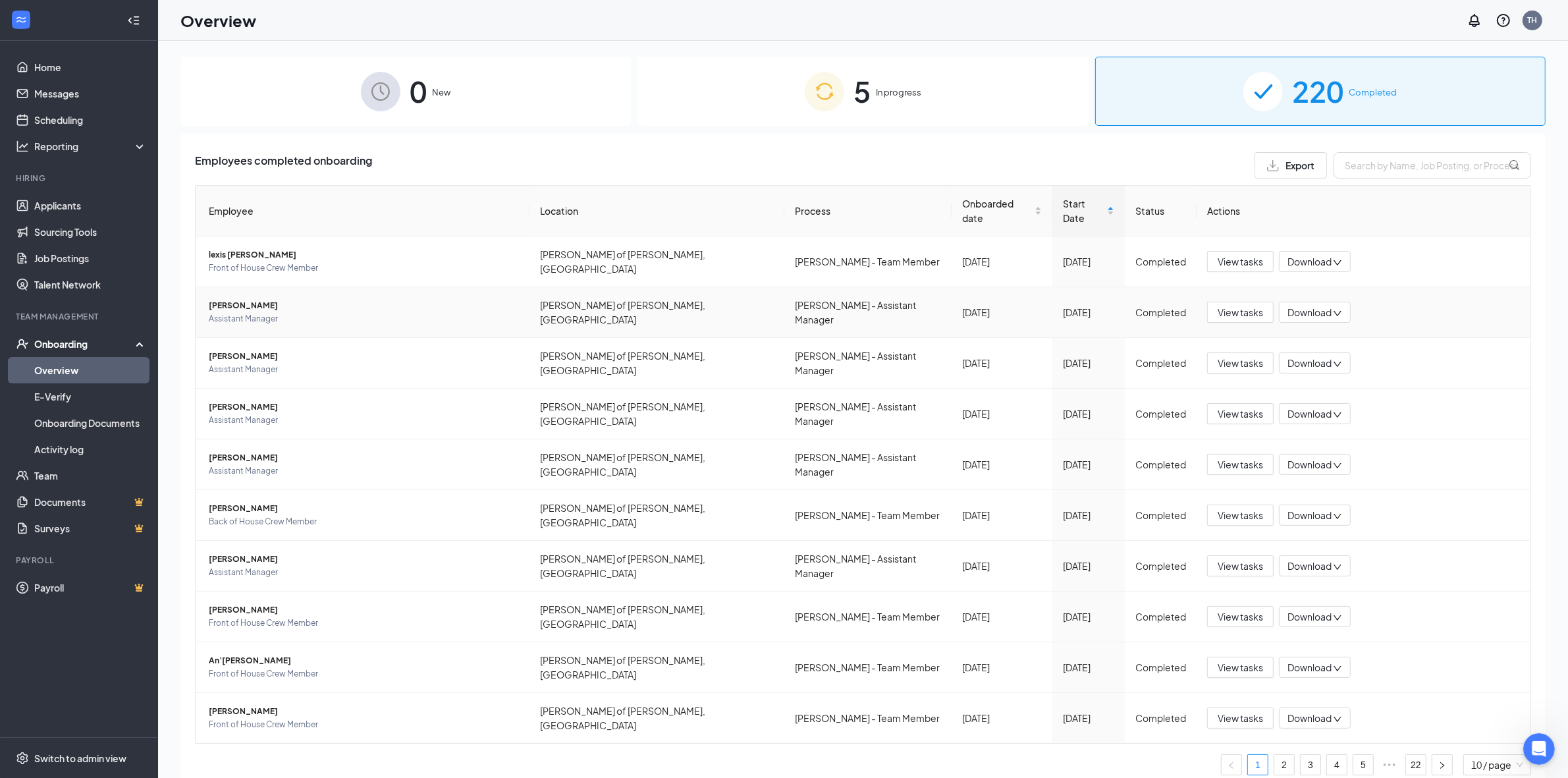
click at [233, 299] on span "[PERSON_NAME]" at bounding box center [364, 306] width 310 height 13
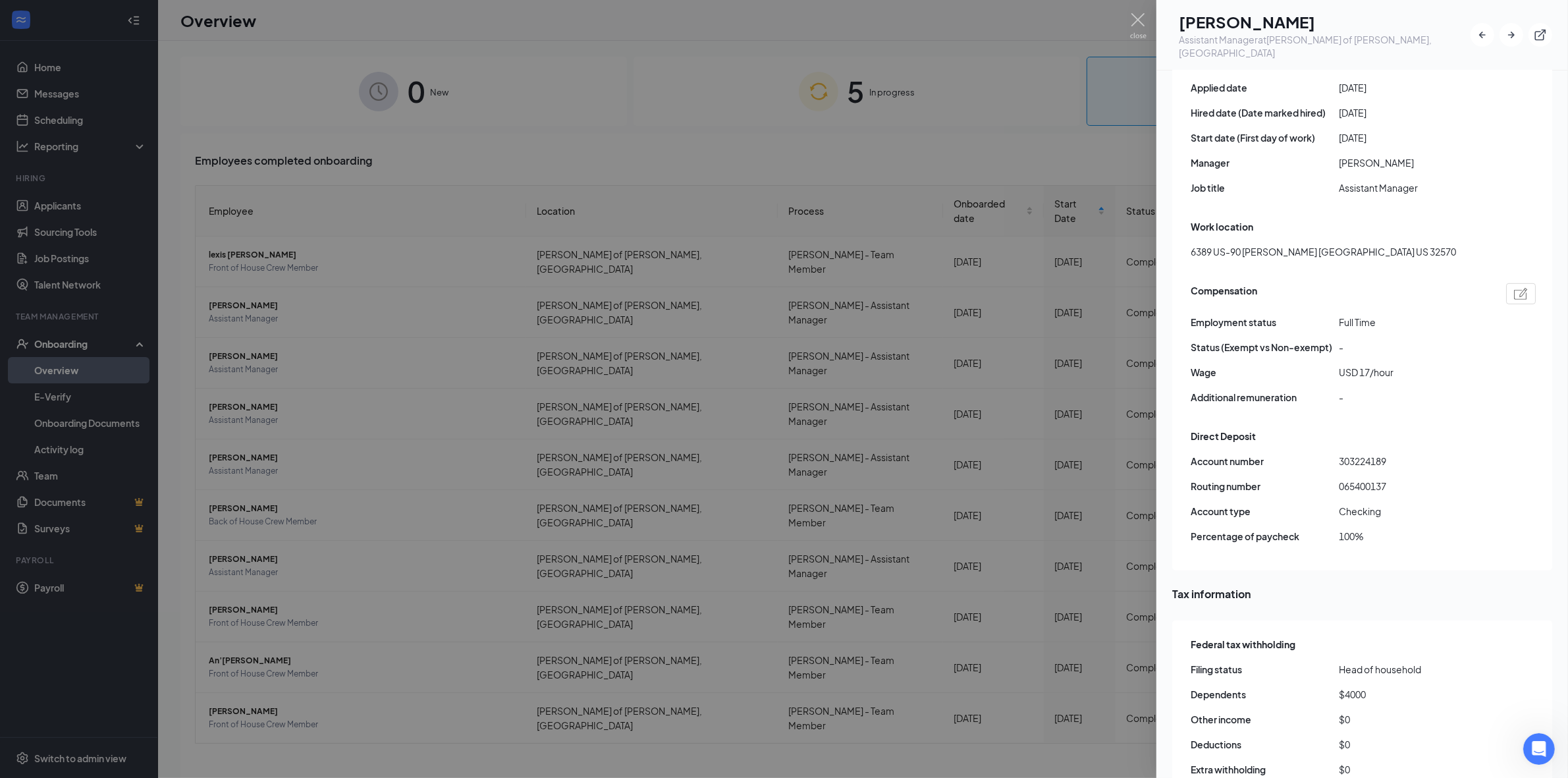
scroll to position [824, 0]
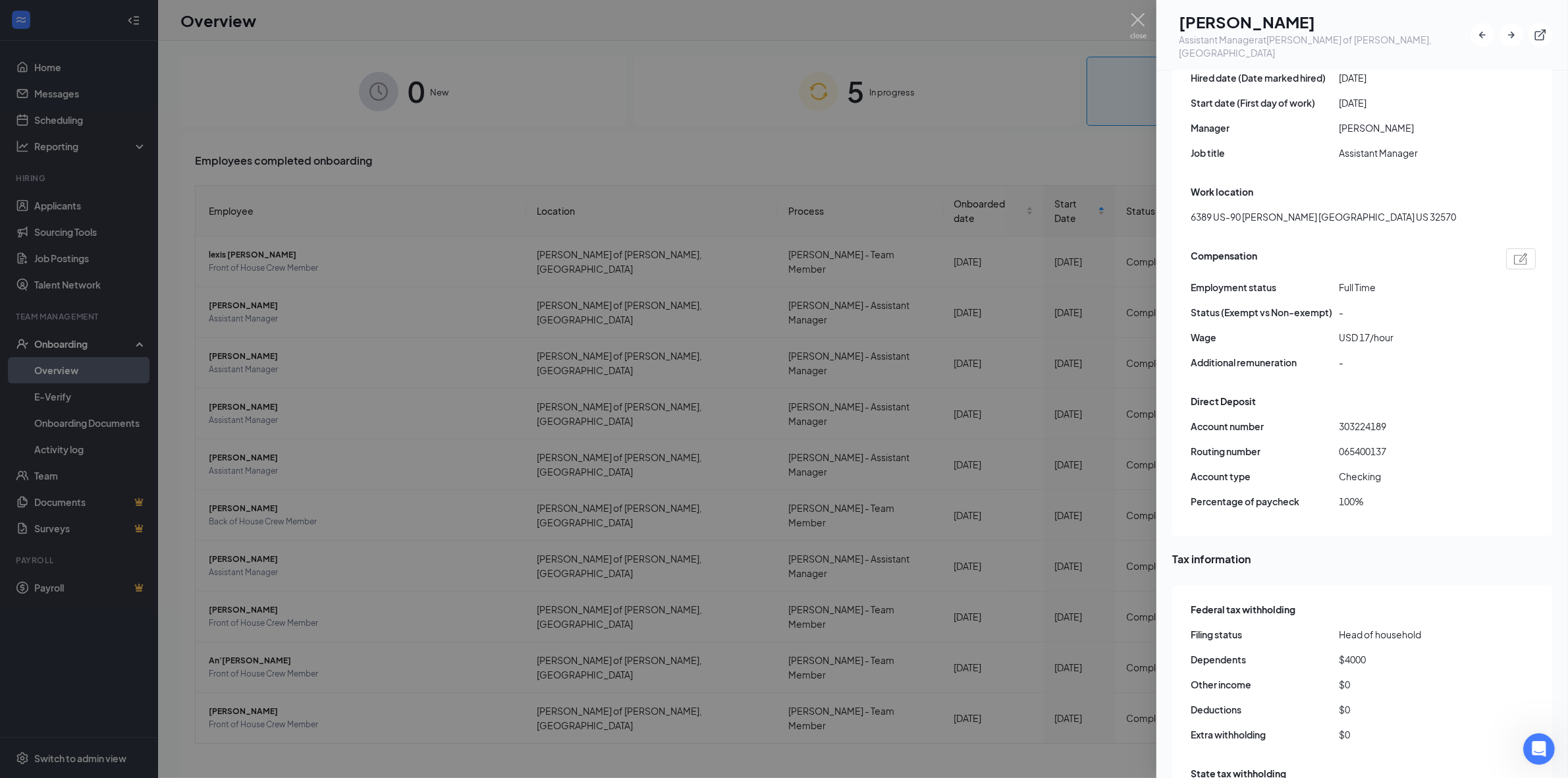
click at [478, 117] on div at bounding box center [784, 389] width 1568 height 778
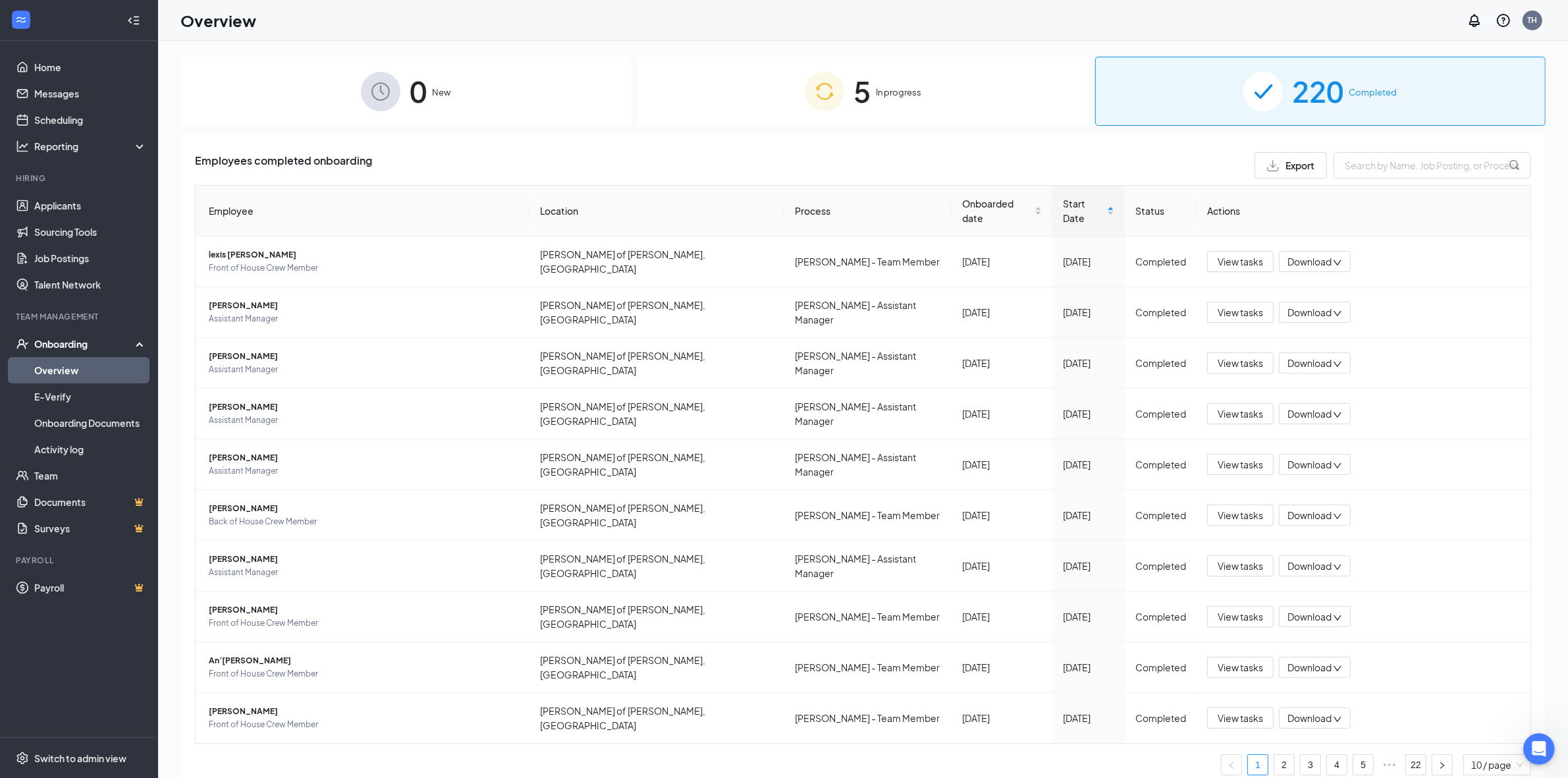
drag, startPoint x: 914, startPoint y: 79, endPoint x: 898, endPoint y: 90, distance: 19.4
click at [478, 79] on div "5 In progress" at bounding box center [863, 91] width 450 height 69
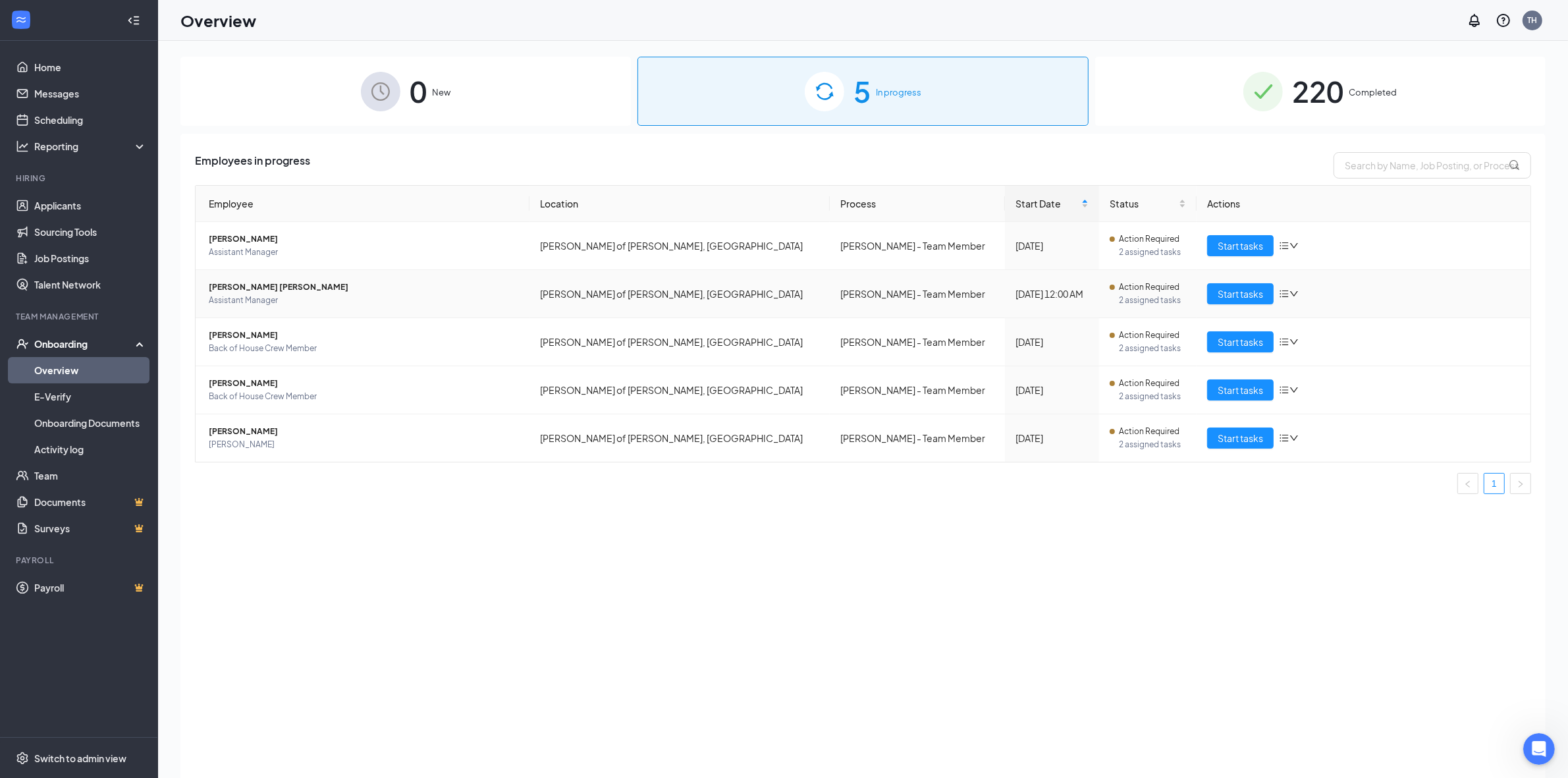
click at [248, 284] on span "[PERSON_NAME] [PERSON_NAME]" at bounding box center [364, 287] width 310 height 13
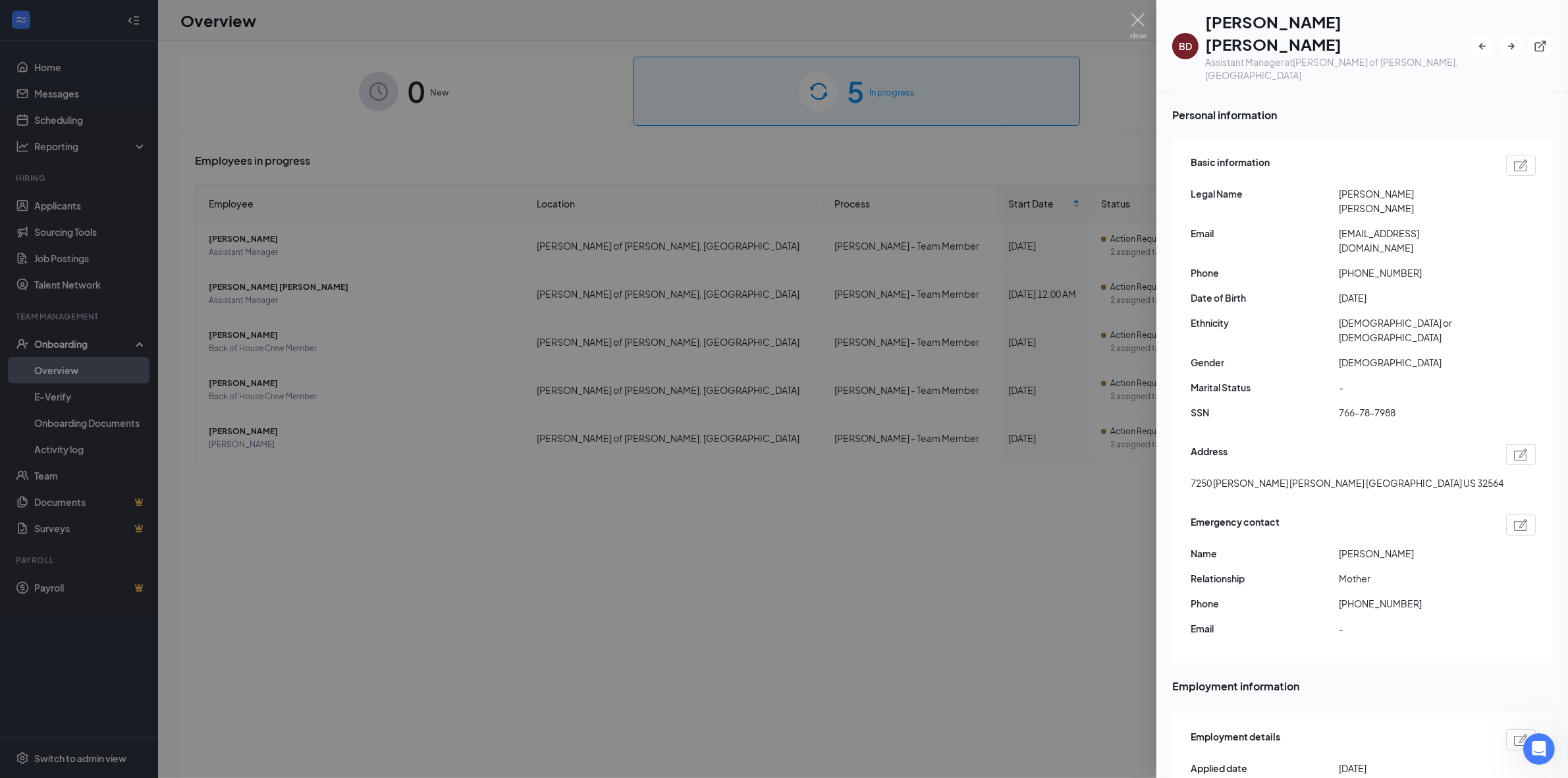
scroll to position [82, 0]
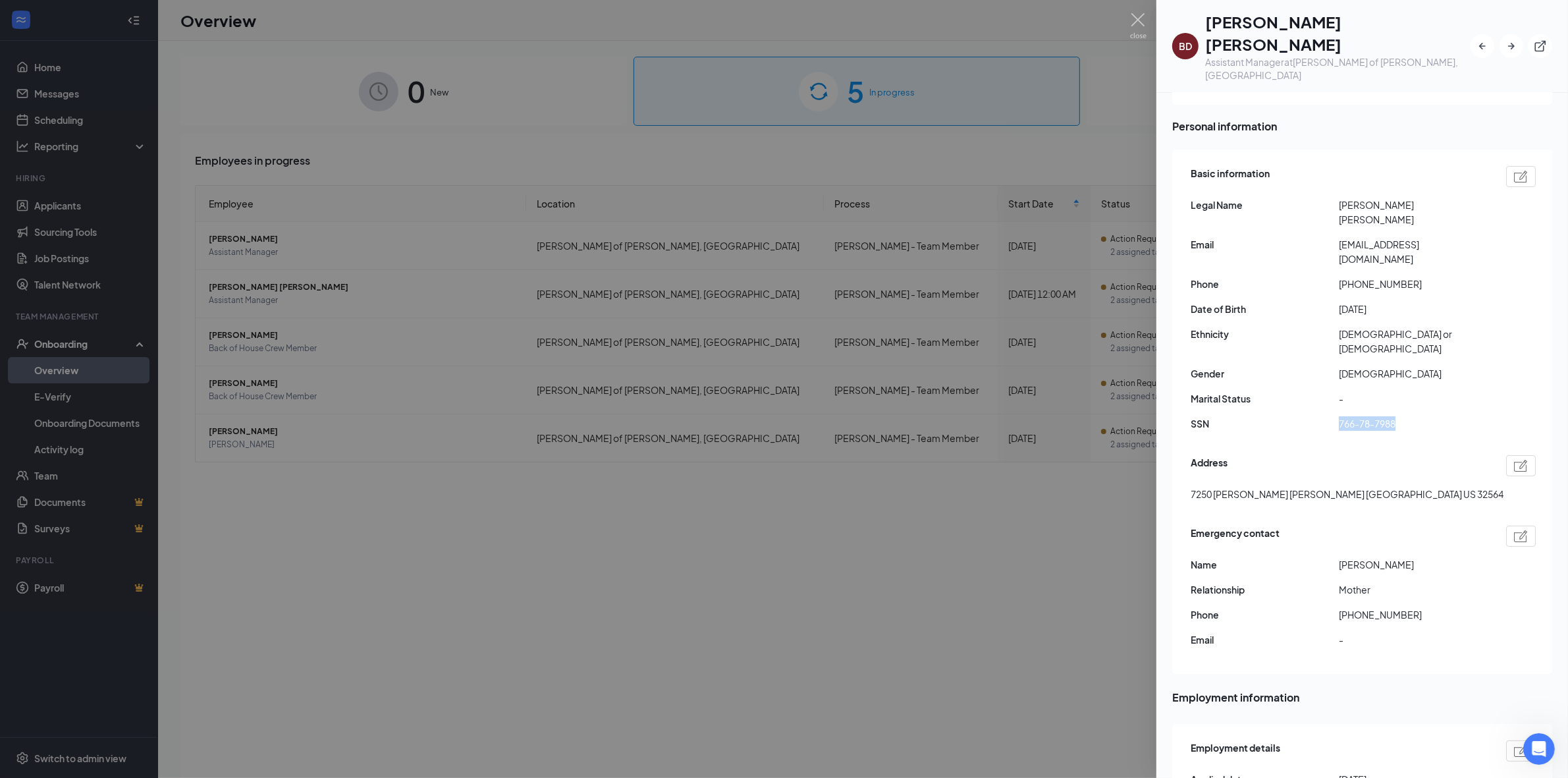
drag, startPoint x: 1330, startPoint y: 340, endPoint x: 1440, endPoint y: 340, distance: 110.0
click at [478, 416] on div "SSN 766-78-7988" at bounding box center [1363, 423] width 345 height 14
copy div "766-78-7988"
drag, startPoint x: 1378, startPoint y: 343, endPoint x: 1385, endPoint y: 343, distance: 7.0
click at [478, 416] on span "766-78-7988" at bounding box center [1413, 423] width 148 height 14
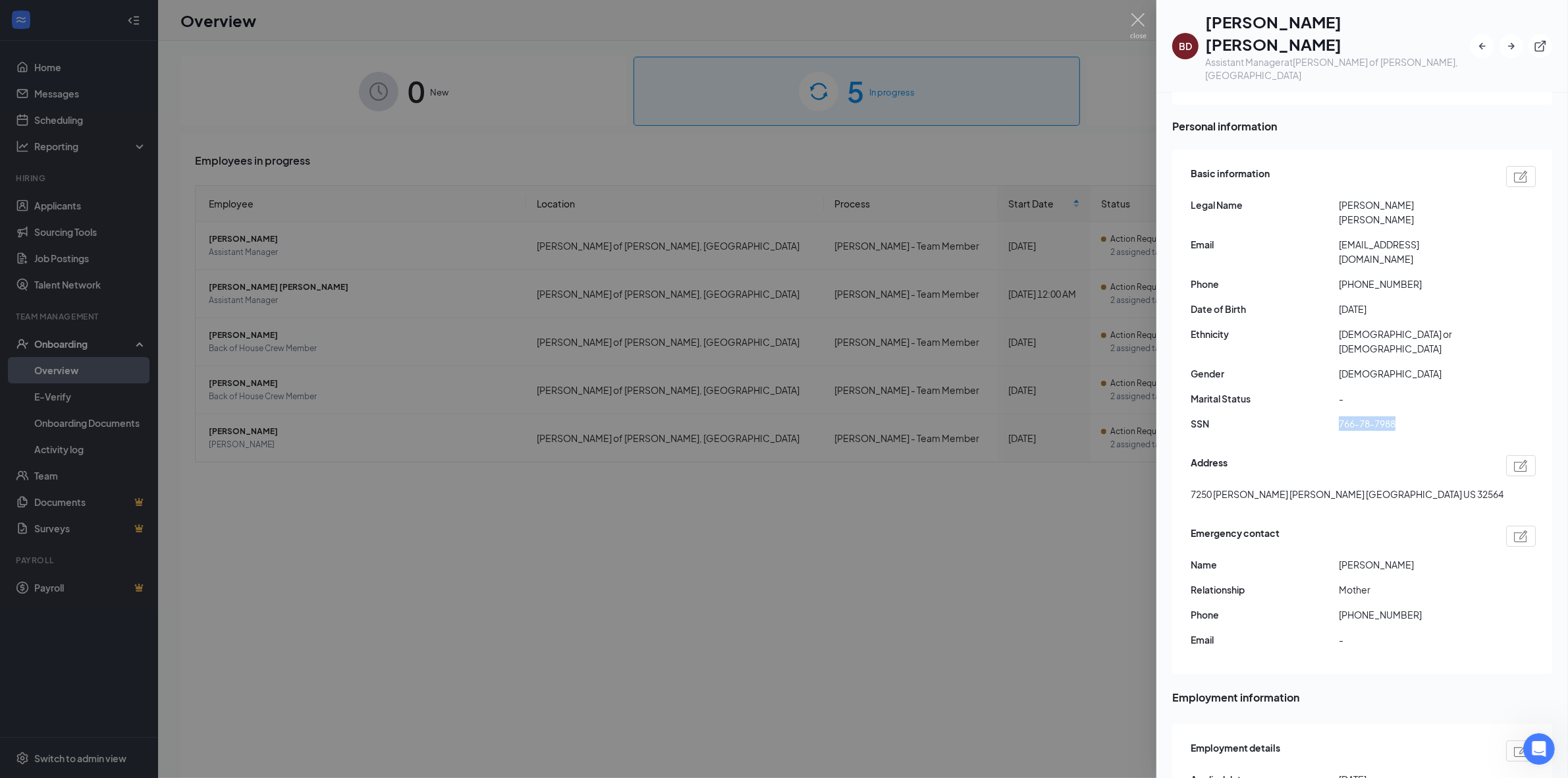
click at [478, 416] on span "766-78-7988" at bounding box center [1413, 423] width 148 height 14
click at [478, 21] on img at bounding box center [1138, 26] width 16 height 26
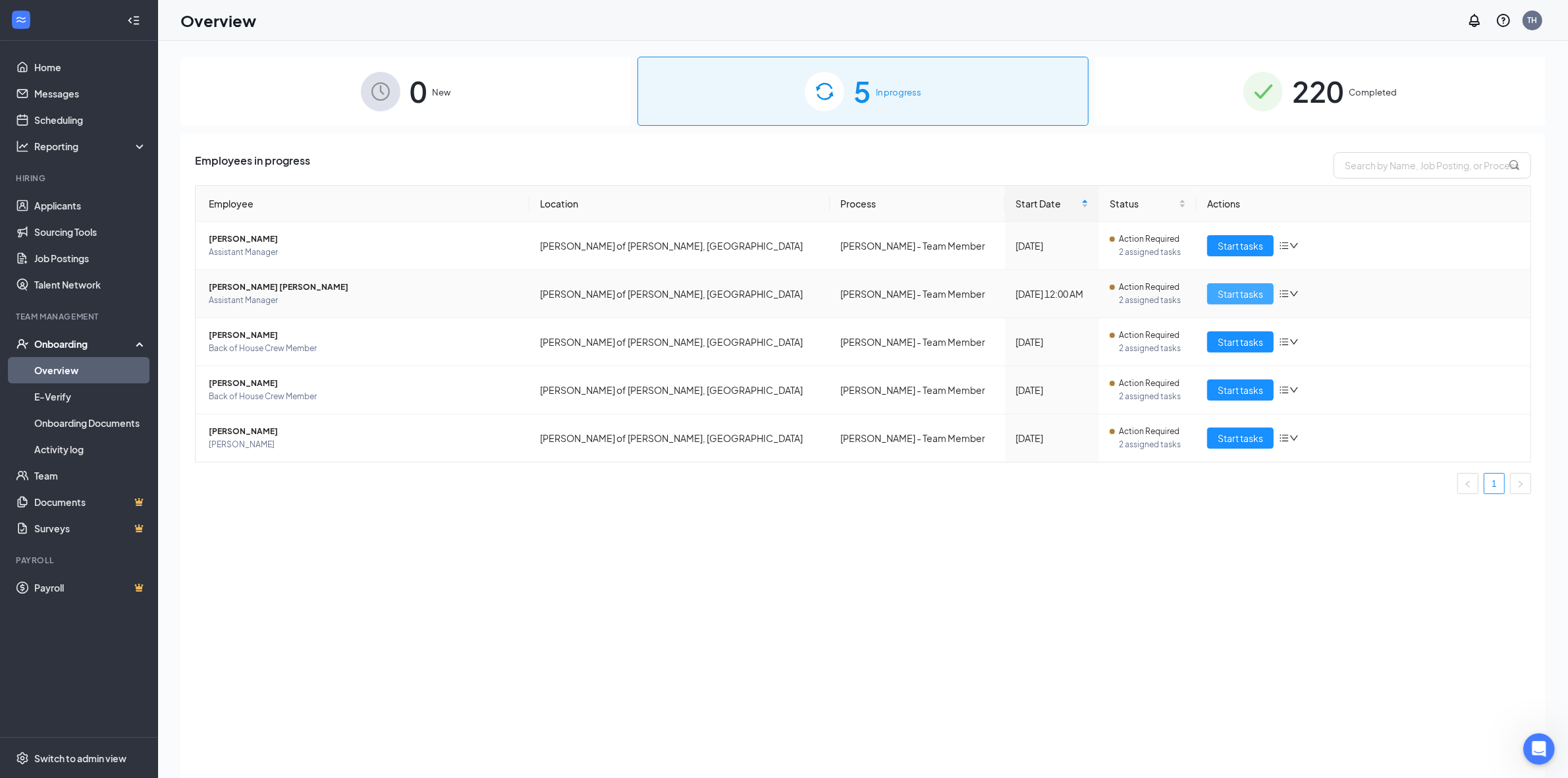
click at [478, 297] on span "Start tasks" at bounding box center [1240, 294] width 45 height 14
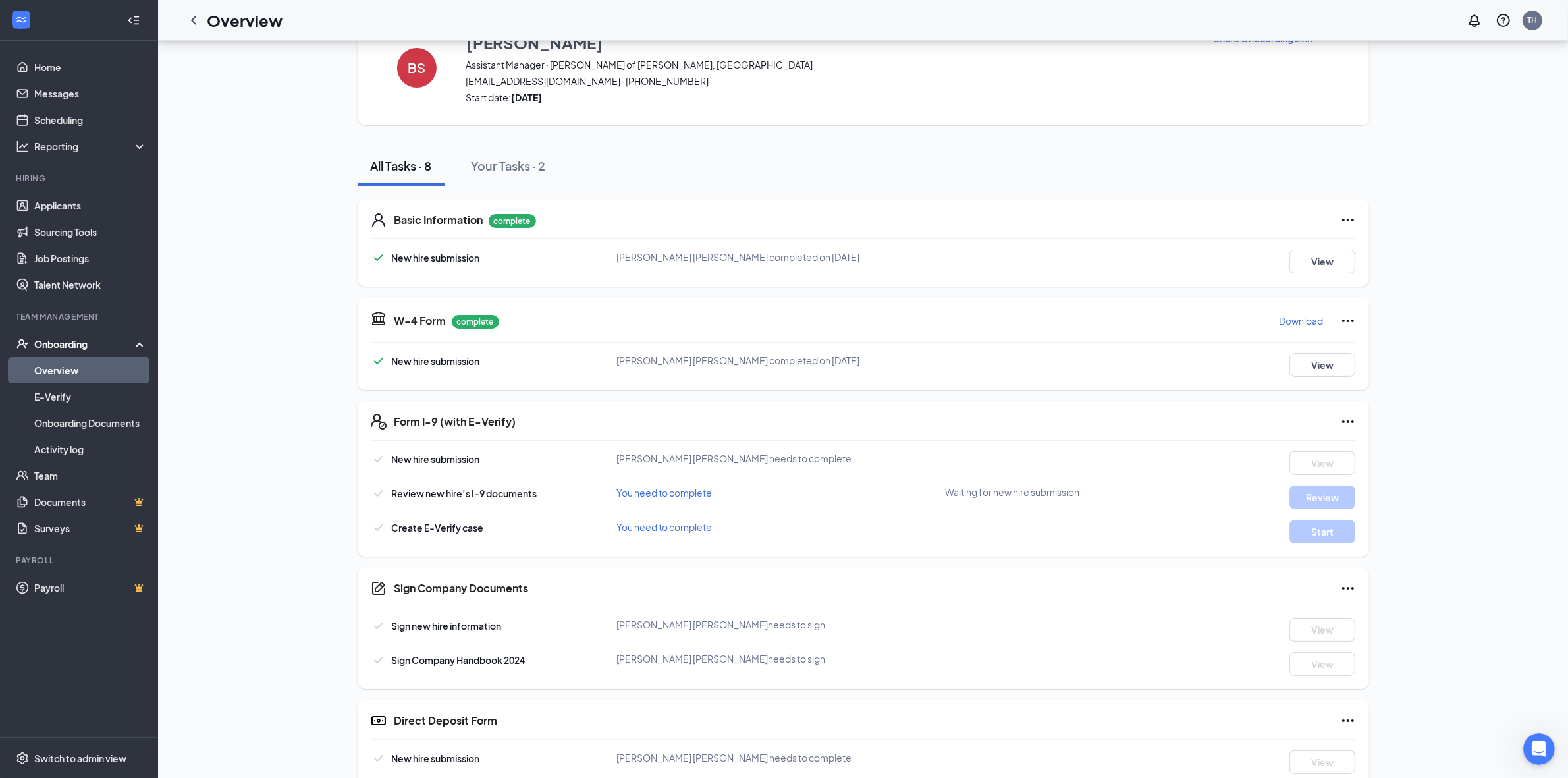
scroll to position [72, 0]
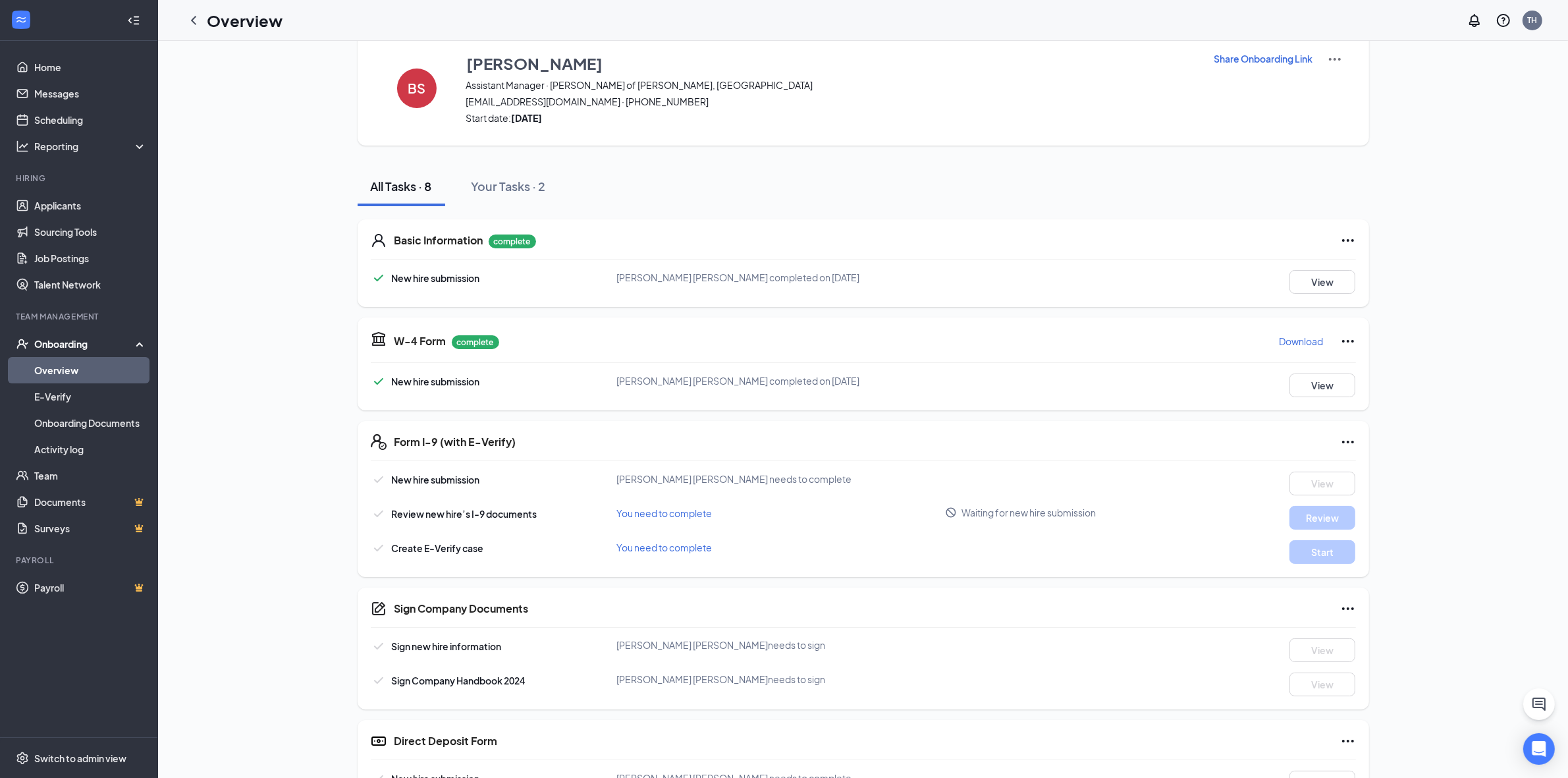
scroll to position [72, 0]
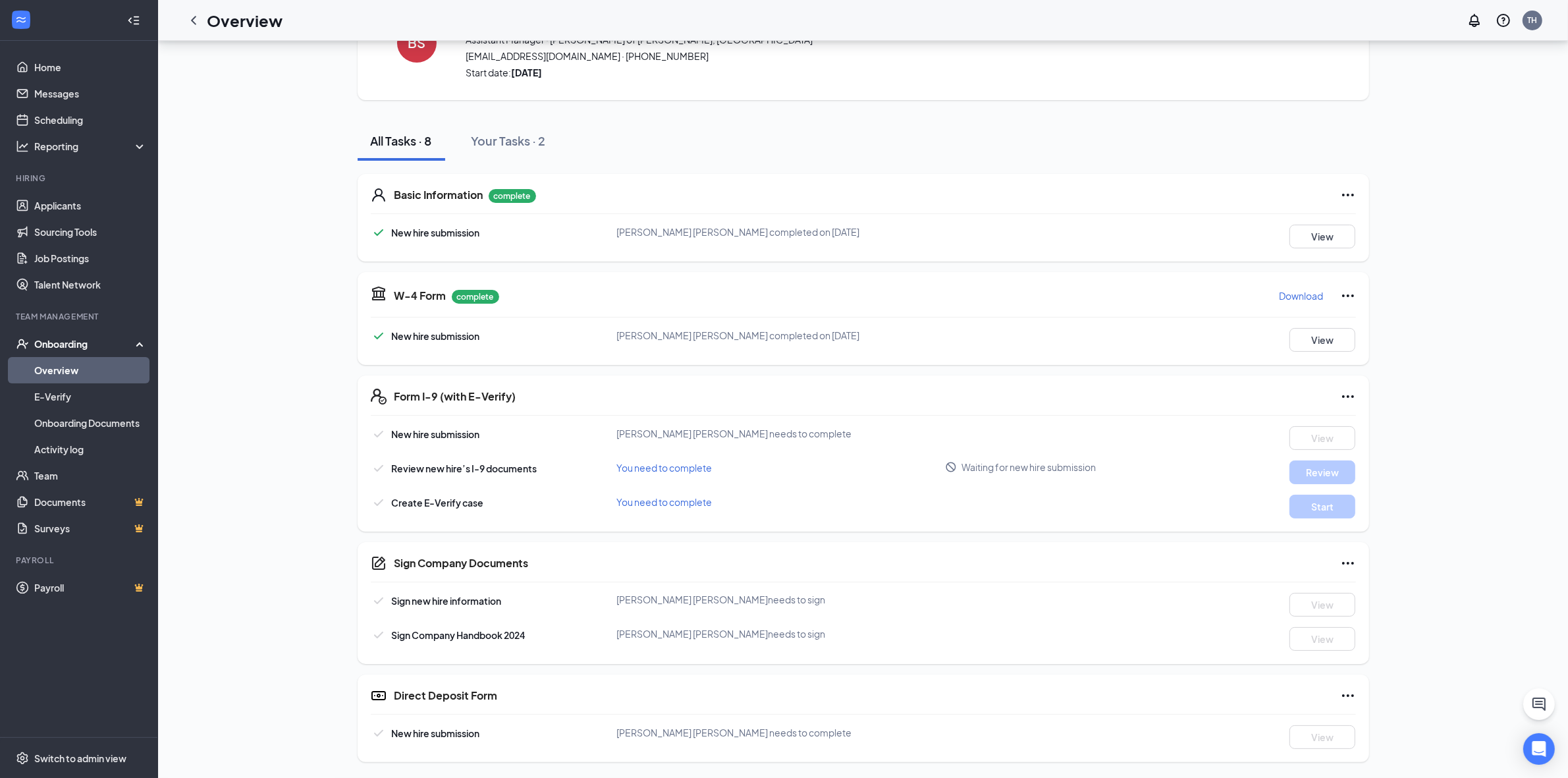
click at [1342, 692] on icon "Ellipses" at bounding box center [1348, 696] width 16 height 16
click at [1390, 677] on div "BS Brandon Soria Assistant Manager · Culver's of Milton, FL brandondsoria@gmail…" at bounding box center [863, 374] width 1365 height 778
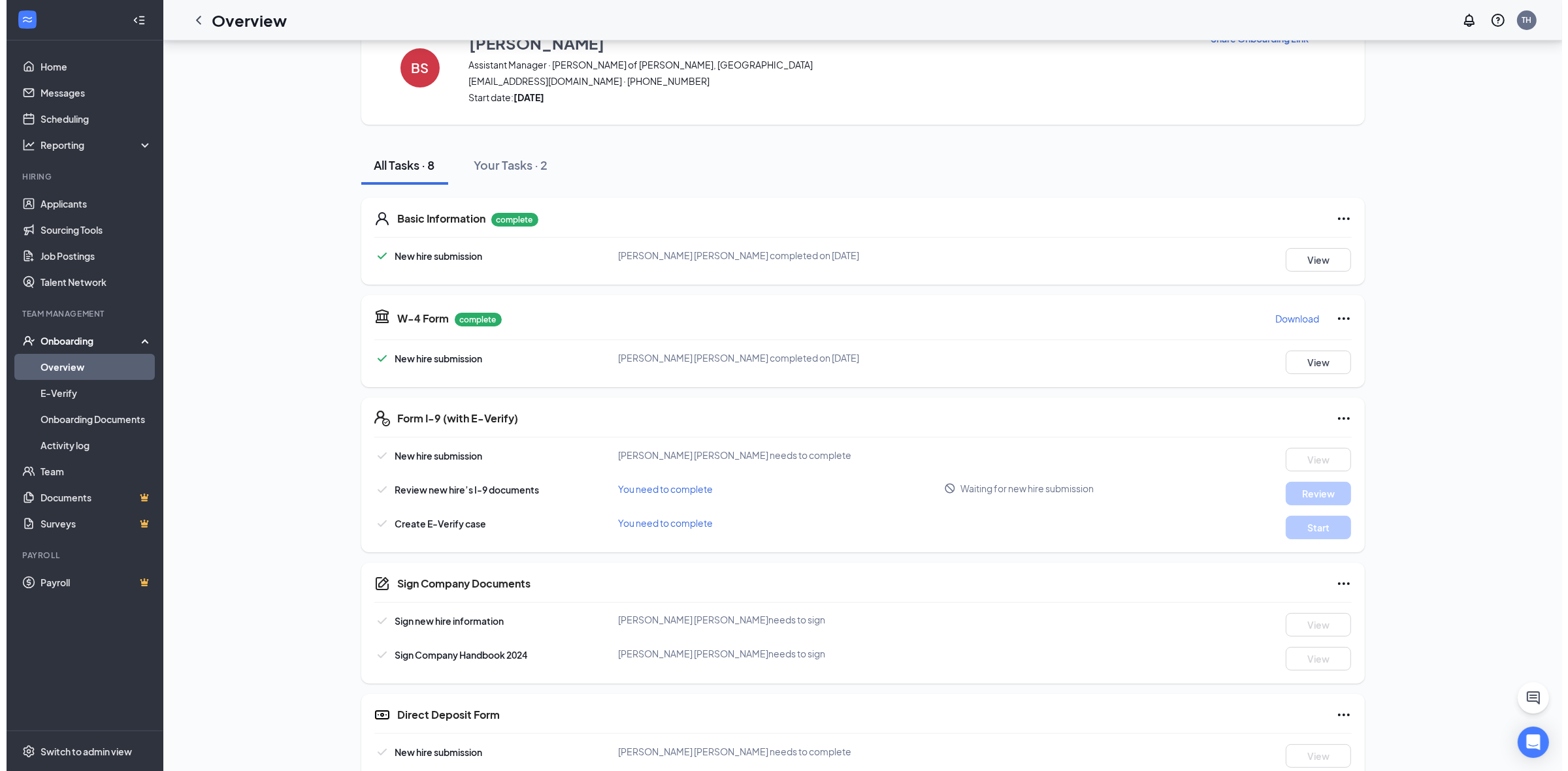
scroll to position [0, 0]
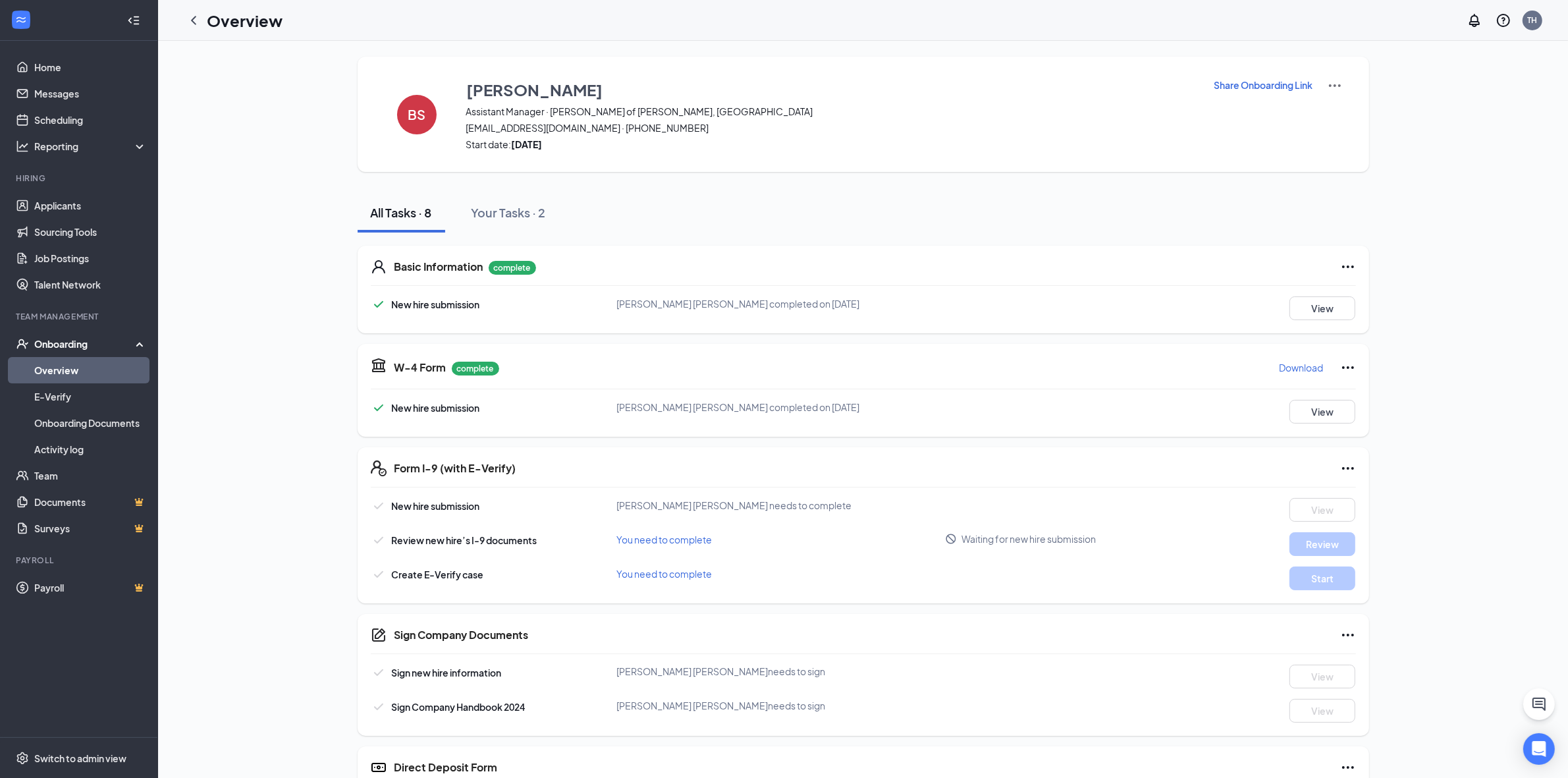
click at [1335, 80] on img at bounding box center [1335, 86] width 16 height 16
click at [1269, 83] on p "Share Onboarding Link" at bounding box center [1264, 85] width 99 height 13
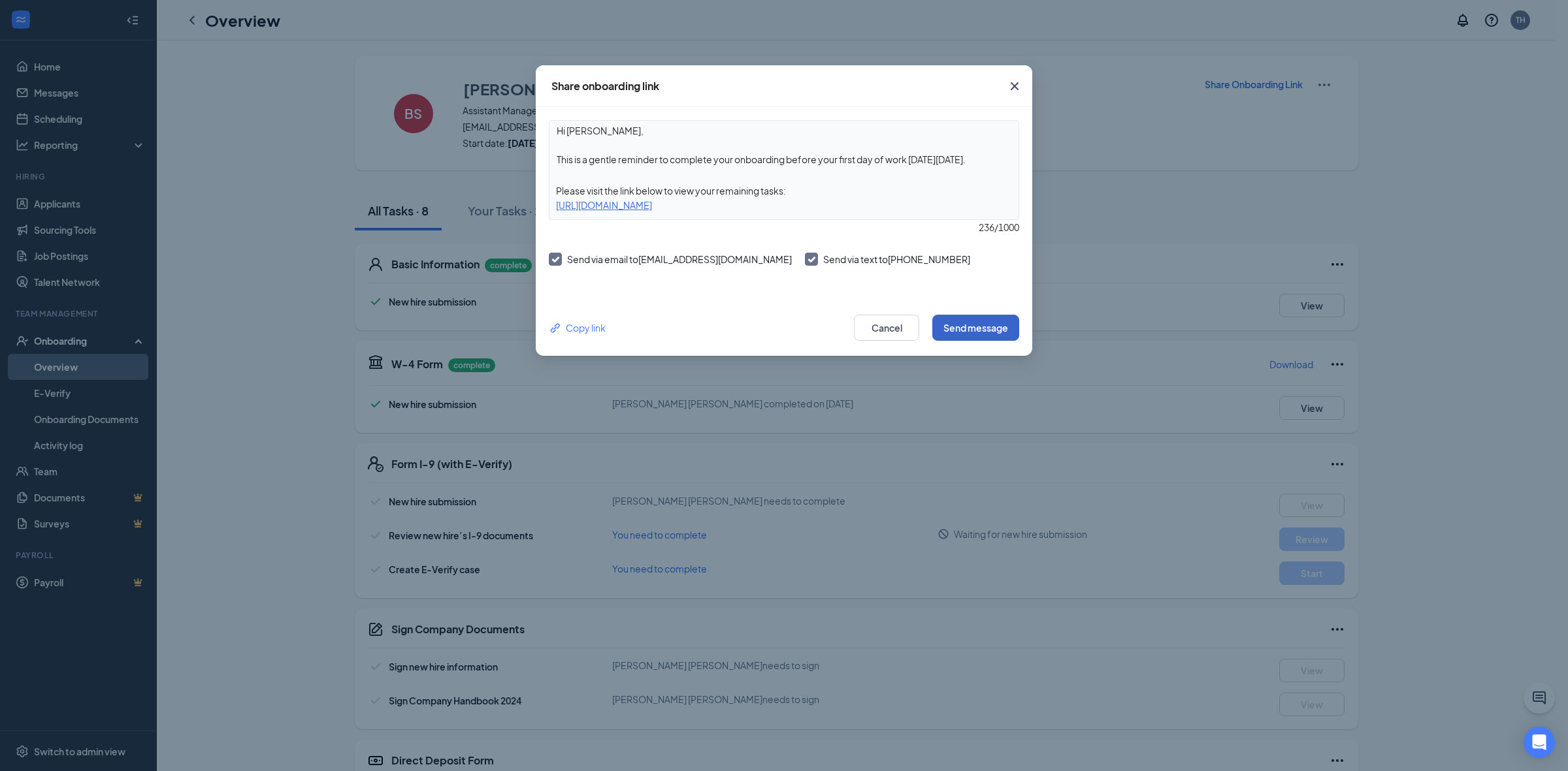
click at [977, 329] on button "Send message" at bounding box center [976, 327] width 87 height 26
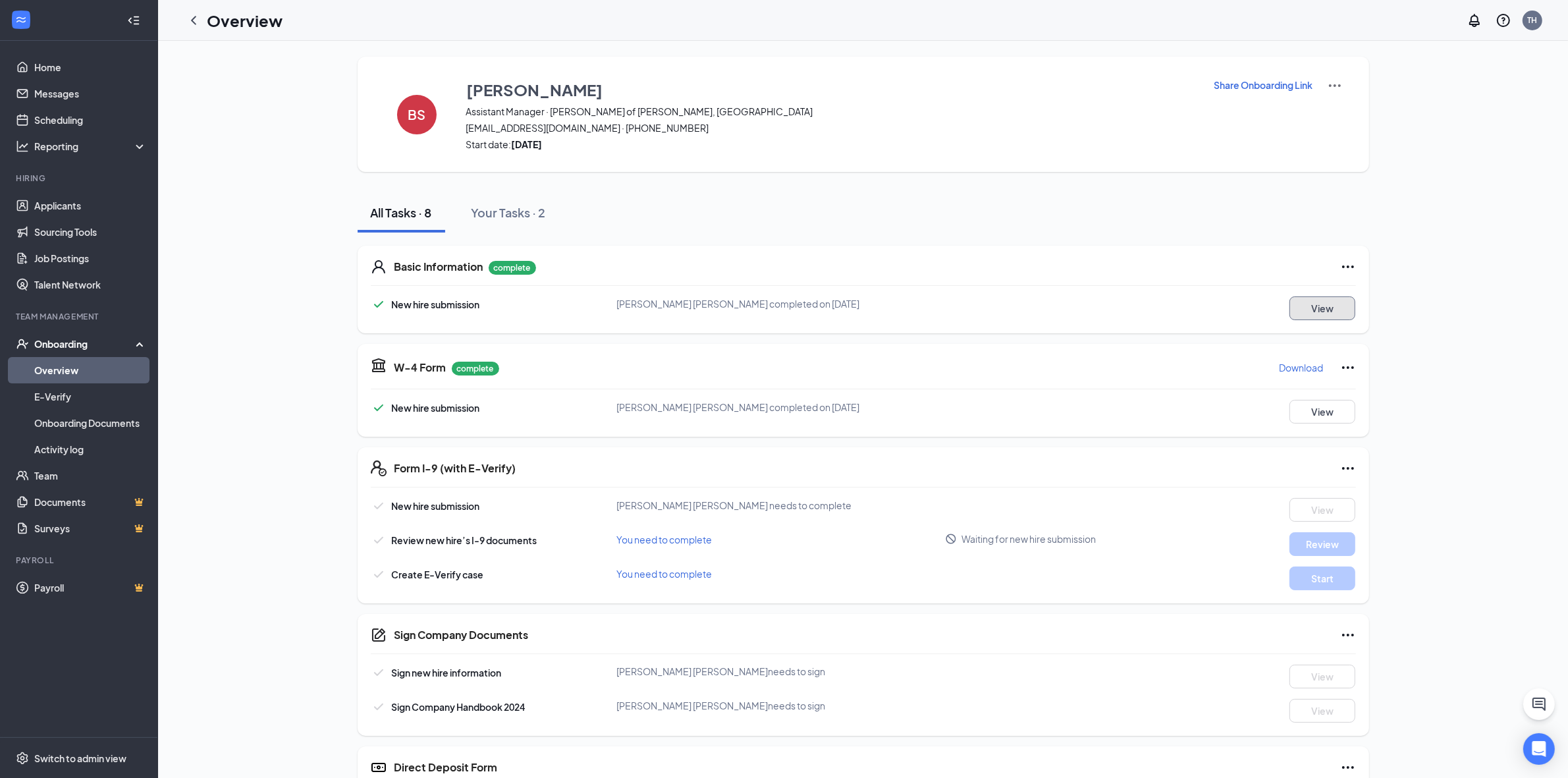
click at [1315, 314] on button "View" at bounding box center [1322, 308] width 66 height 24
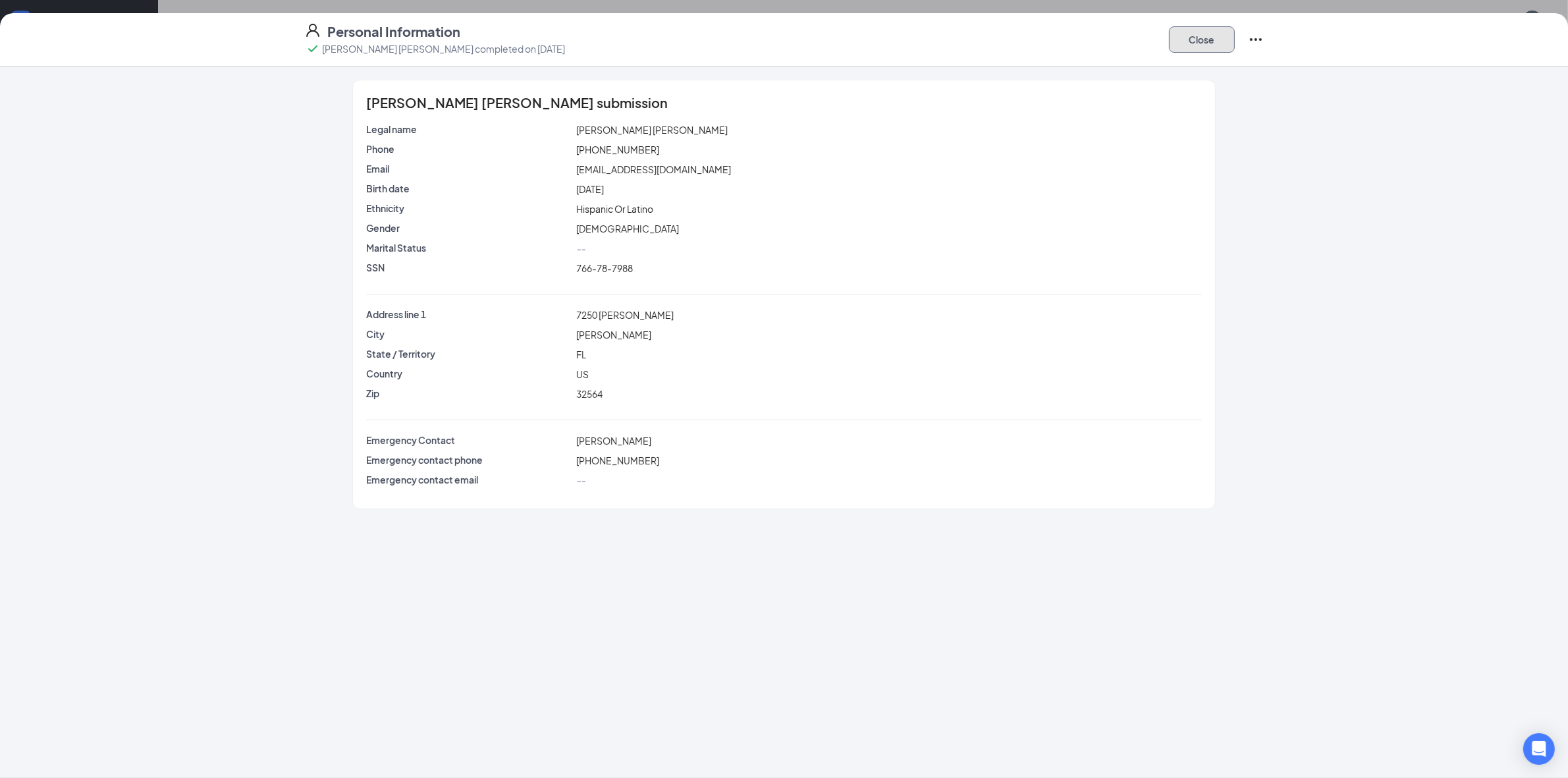
click at [1220, 41] on button "Close" at bounding box center [1202, 39] width 66 height 27
